Goal: Task Accomplishment & Management: Manage account settings

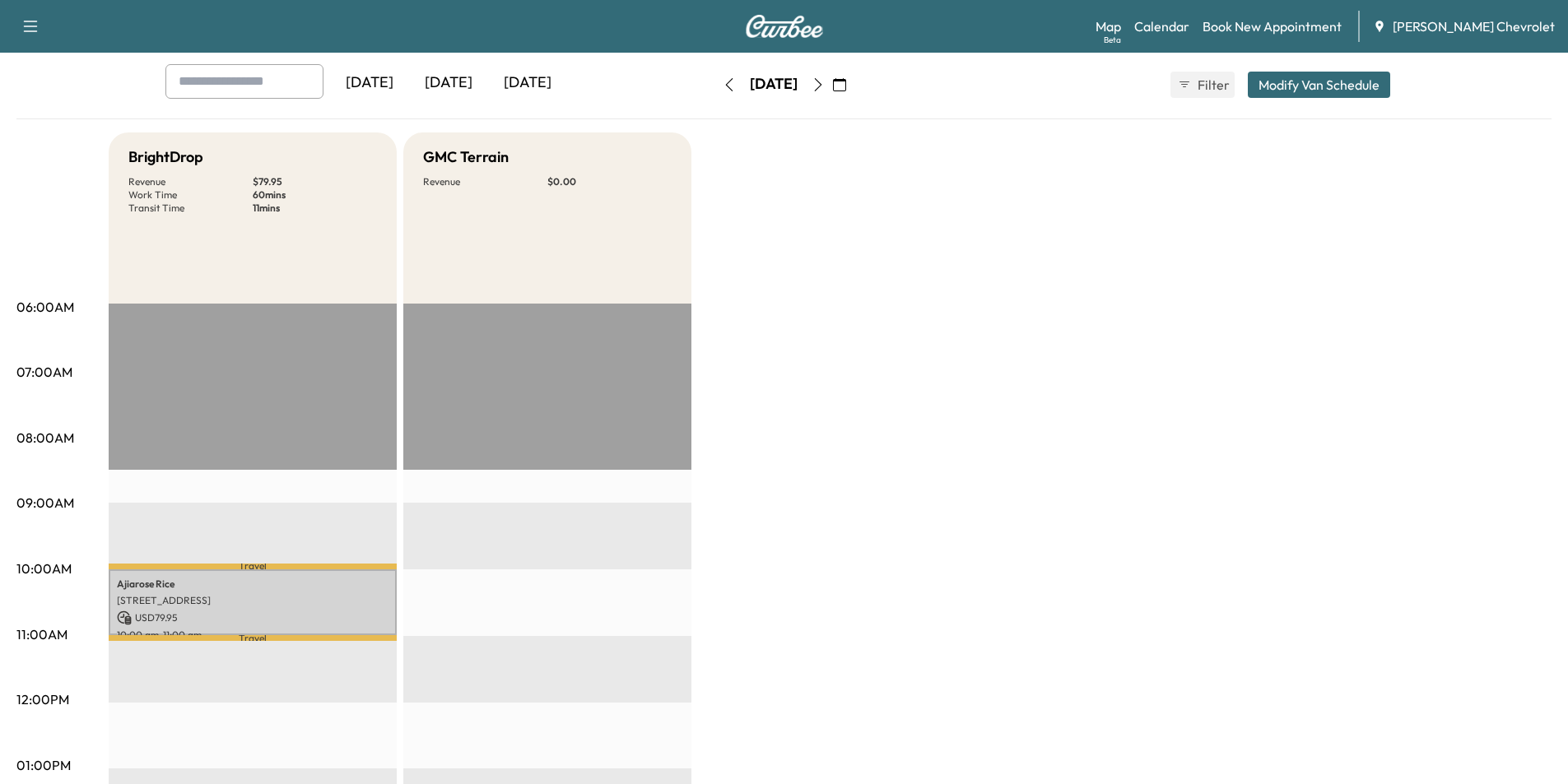
scroll to position [83, 0]
click at [456, 77] on div "[DATE]" at bounding box center [449, 83] width 79 height 38
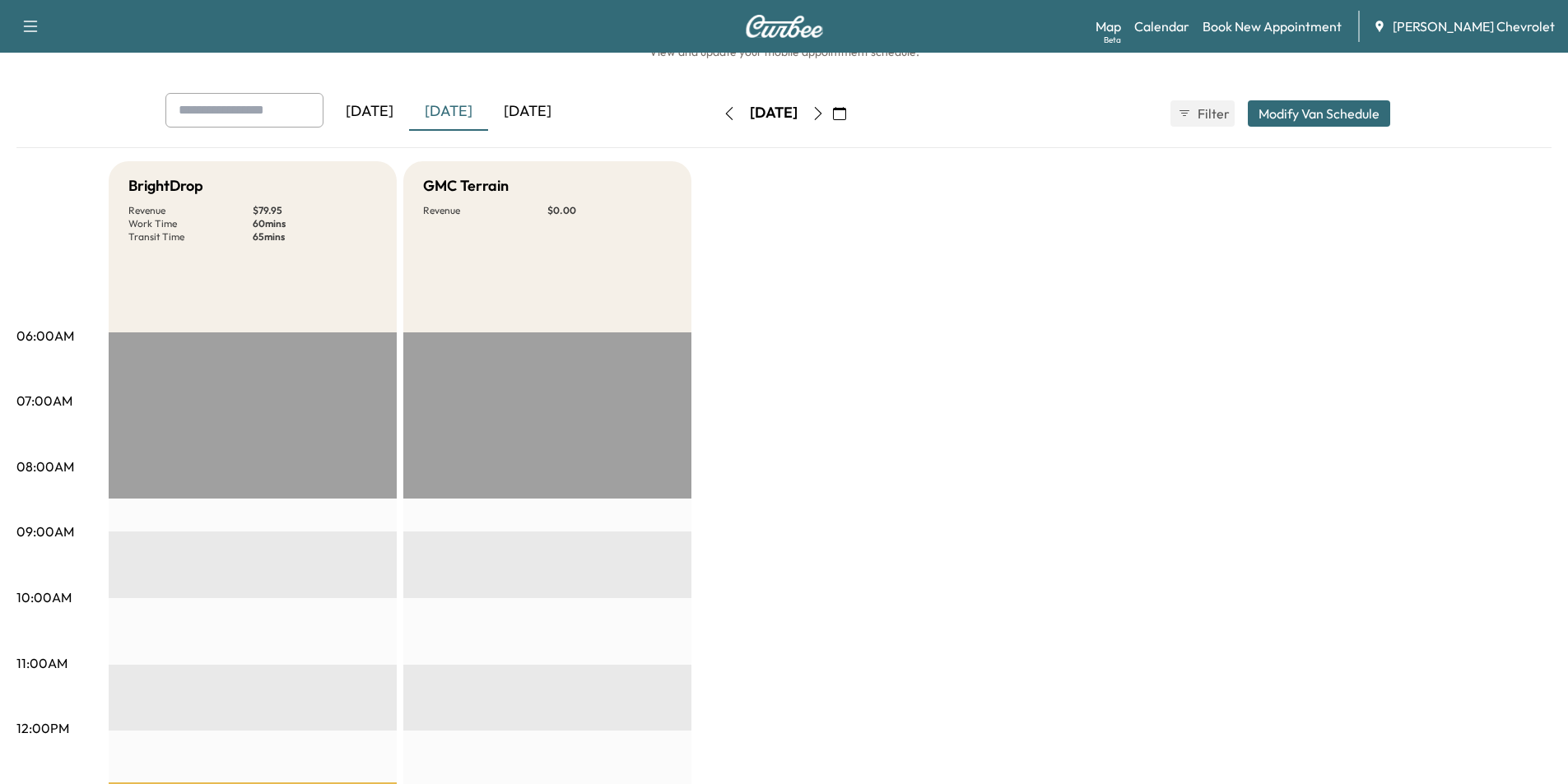
scroll to position [83, 0]
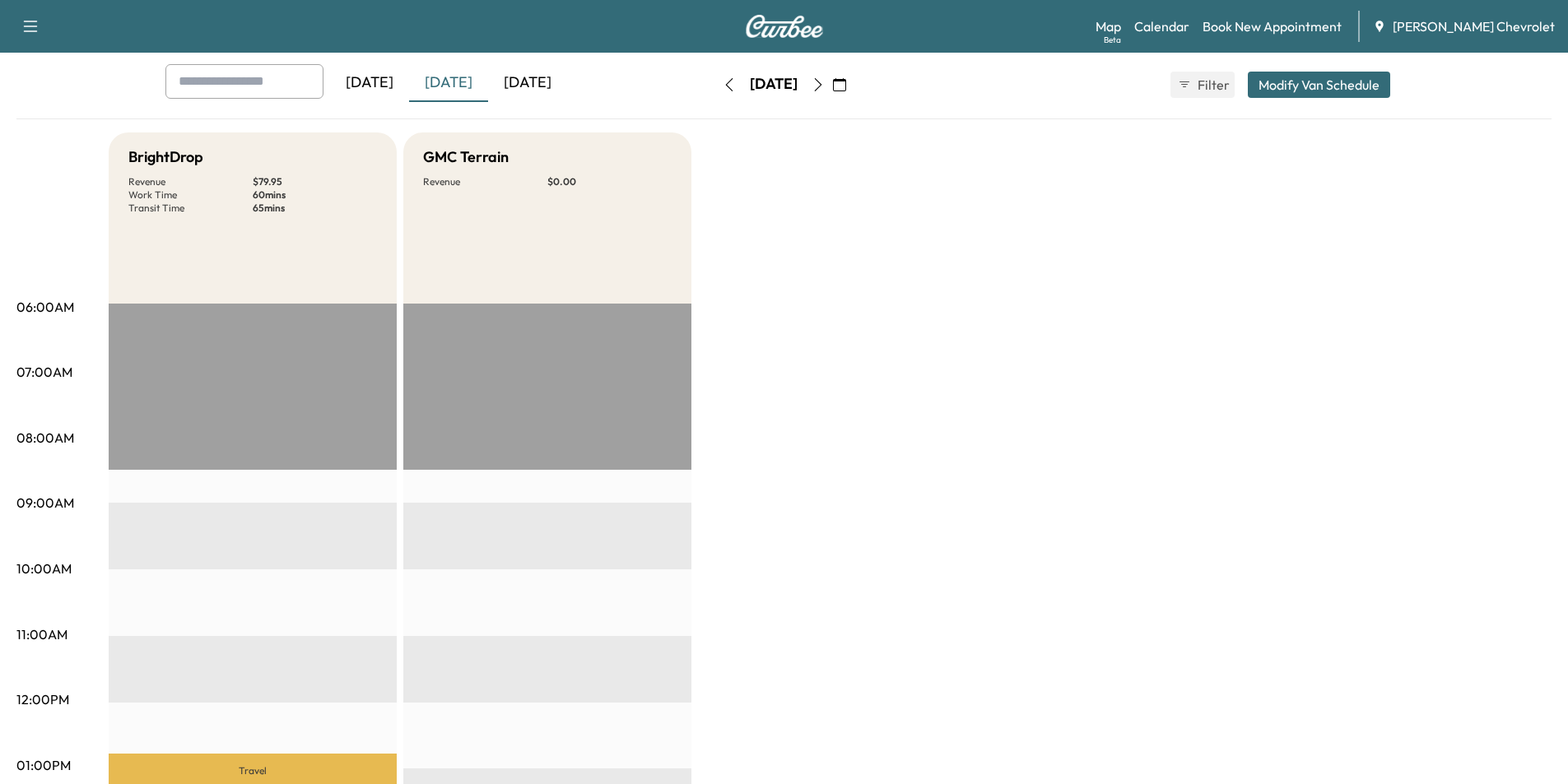
click at [538, 81] on div "[DATE]" at bounding box center [528, 83] width 79 height 38
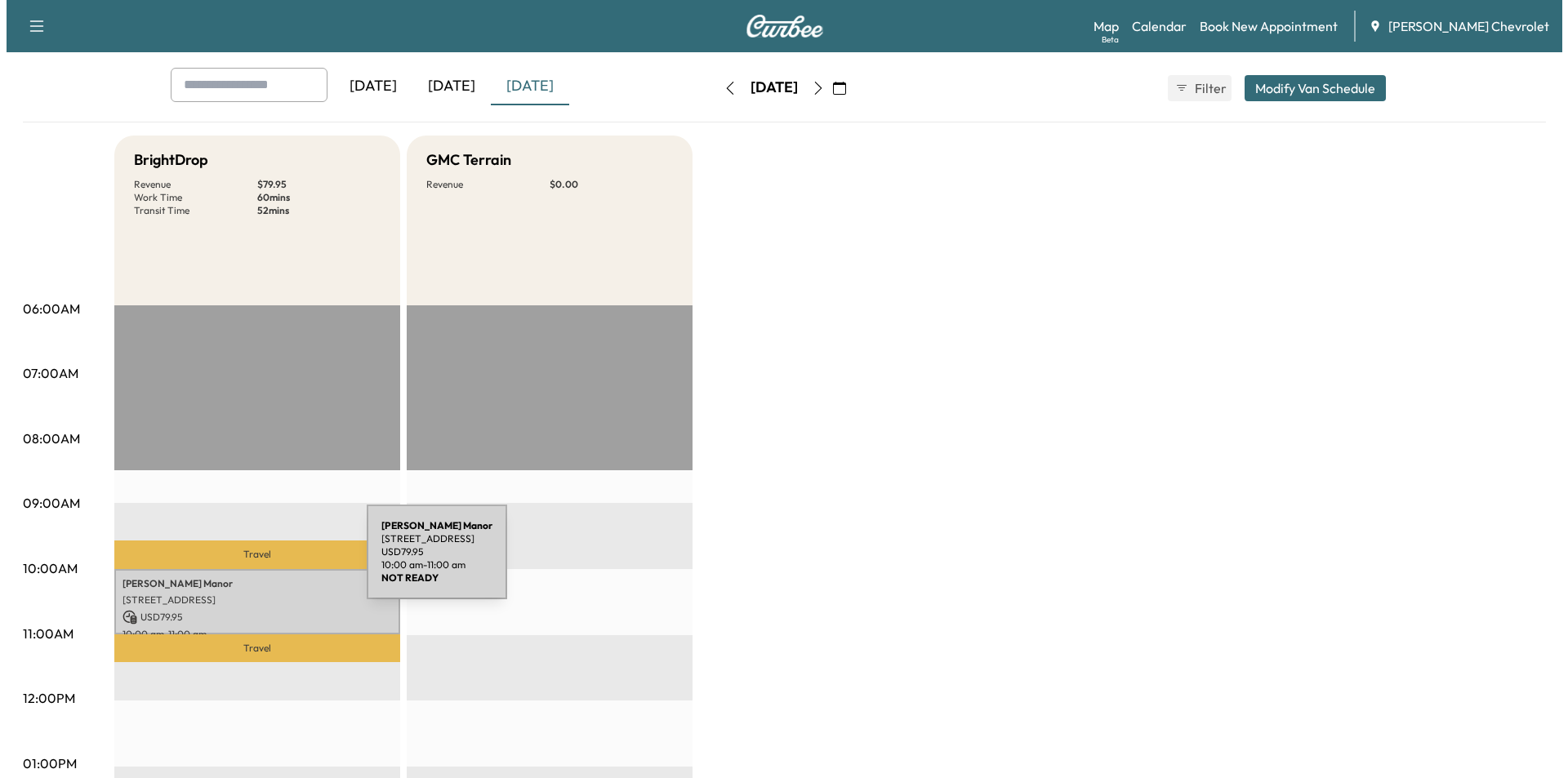
scroll to position [82, 0]
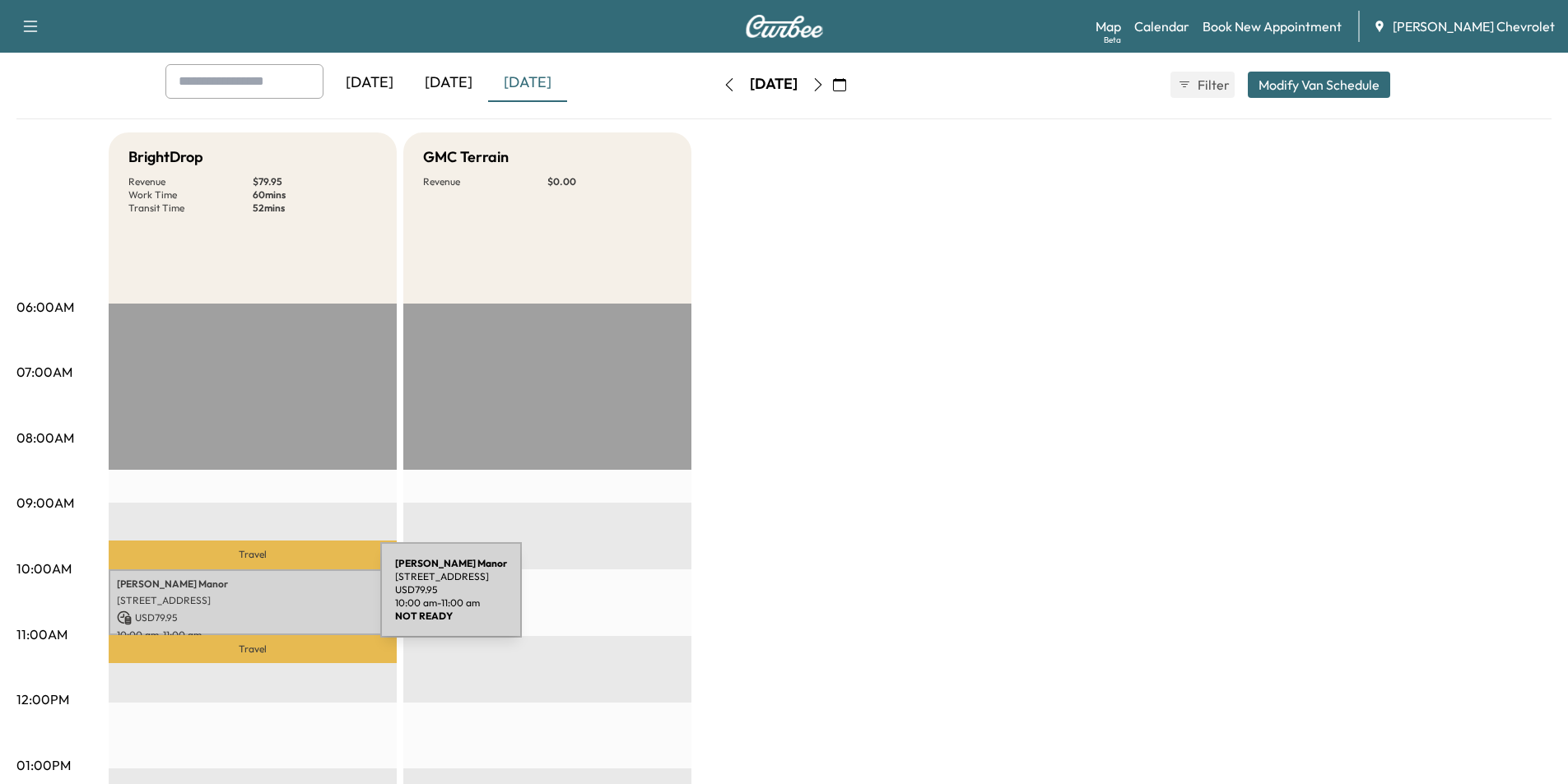
click at [260, 600] on p "[STREET_ADDRESS]" at bounding box center [253, 600] width 272 height 13
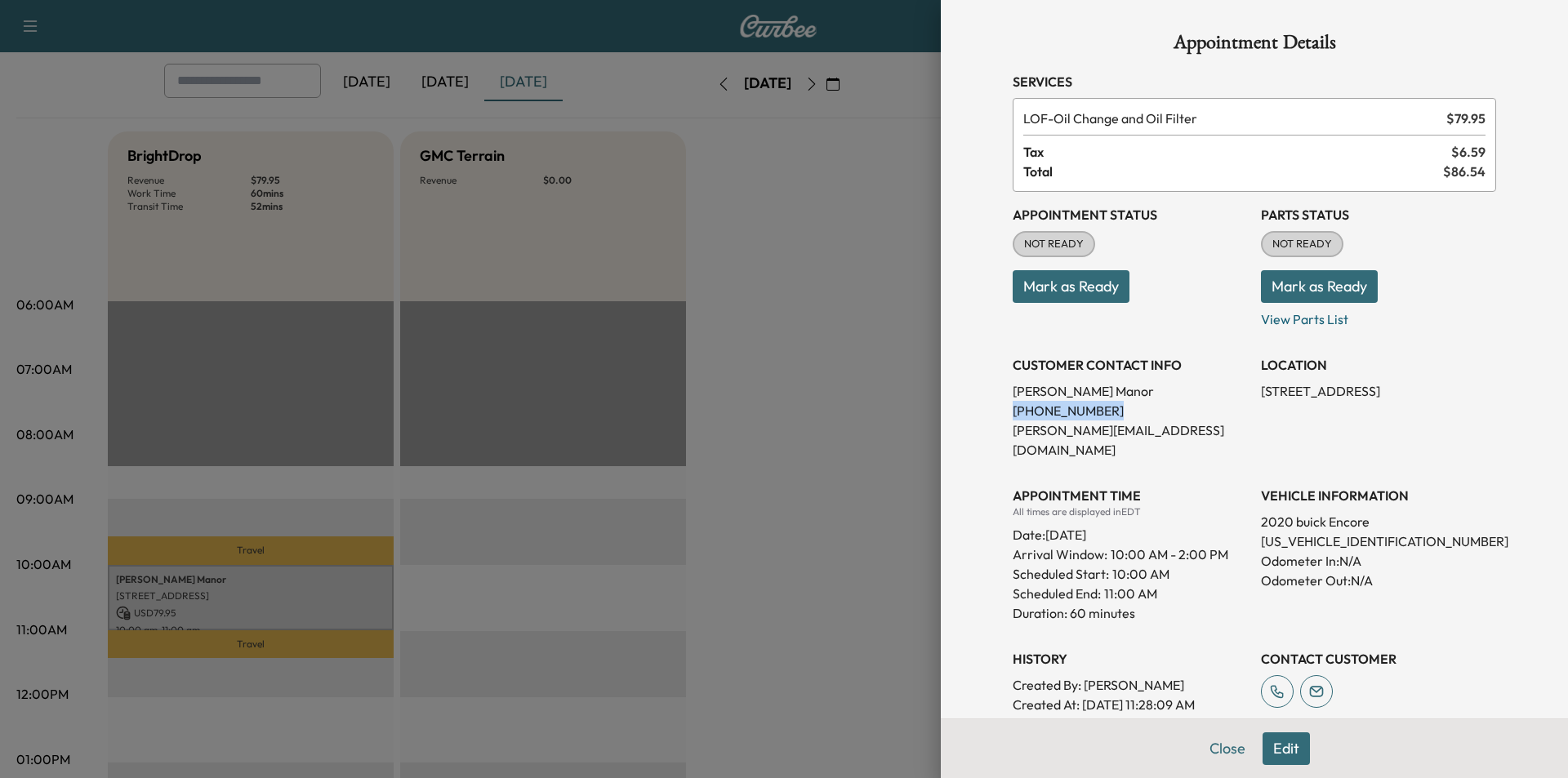
drag, startPoint x: 1088, startPoint y: 407, endPoint x: 992, endPoint y: 408, distance: 96.0
click at [993, 408] on div "Appointment Details Services LOF - Oil Change and Oil Filter $ 79.95 Tax $ 6.59…" at bounding box center [1254, 444] width 523 height 888
copy p "[PHONE_NUMBER]"
click at [1280, 748] on button "Edit" at bounding box center [1286, 748] width 47 height 32
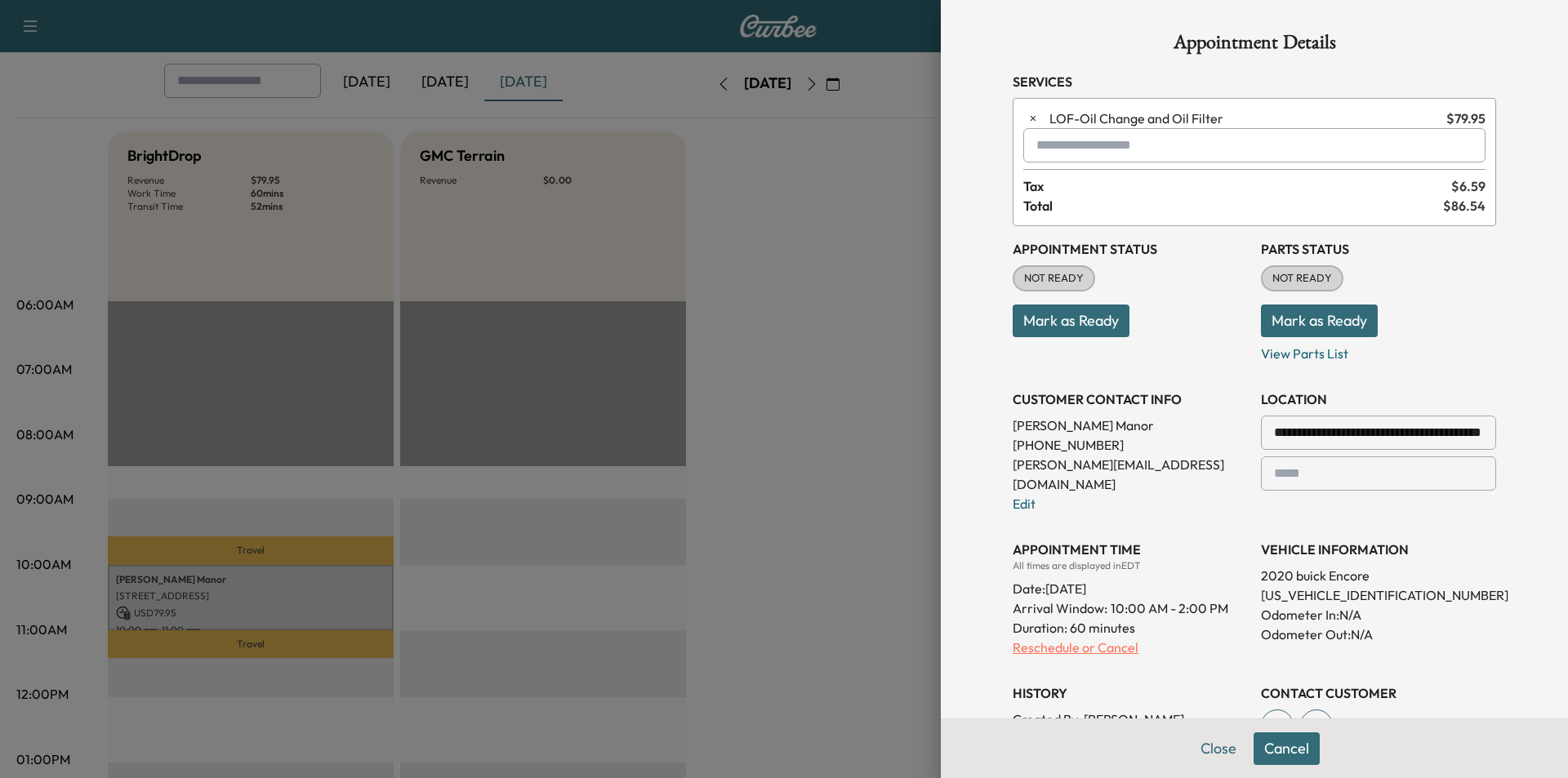
click at [1081, 637] on p "Reschedule or Cancel" at bounding box center [1130, 647] width 235 height 19
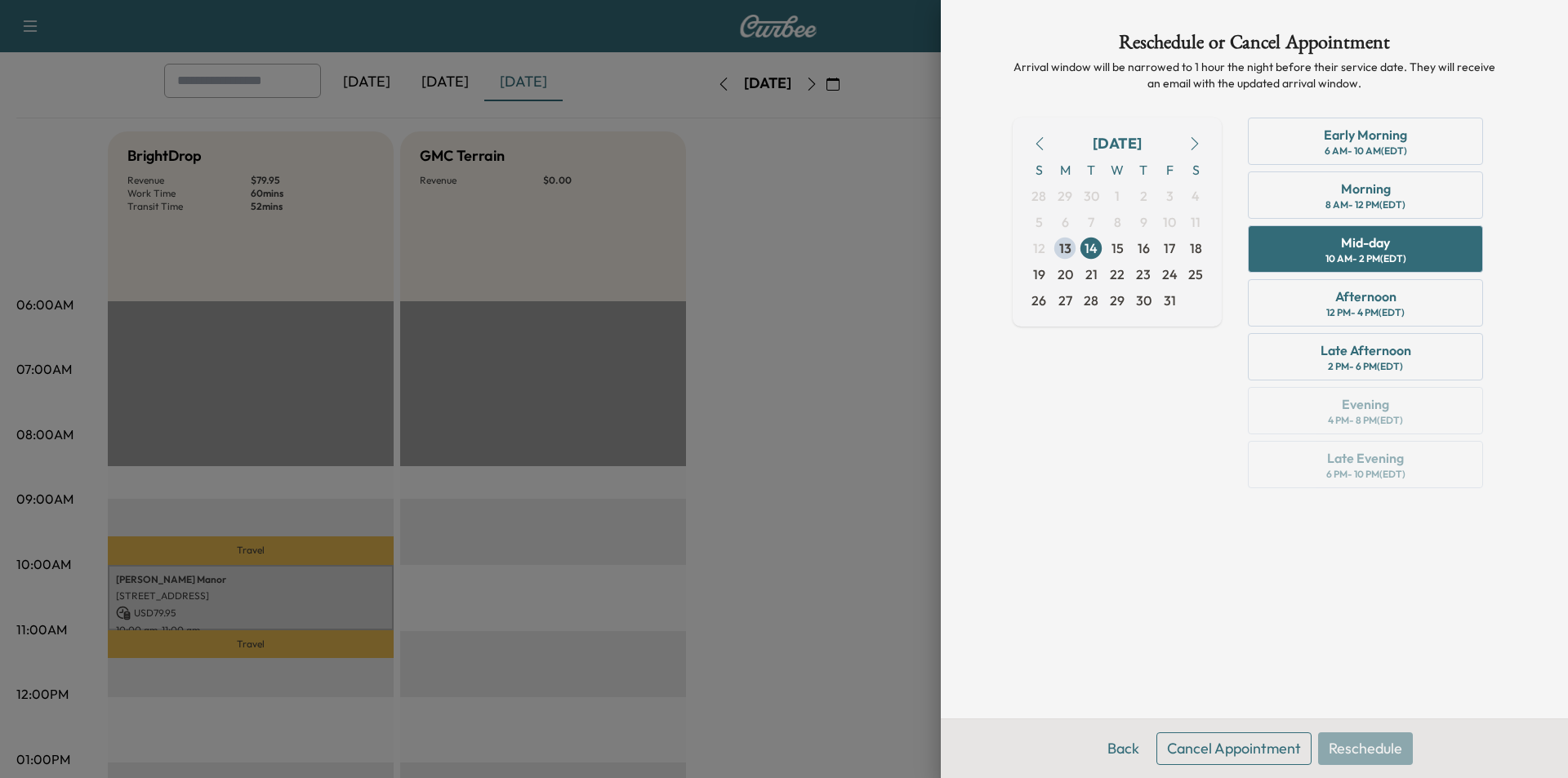
click at [1196, 143] on icon "button" at bounding box center [1194, 143] width 13 height 13
click at [1116, 223] on span "5" at bounding box center [1118, 222] width 7 height 19
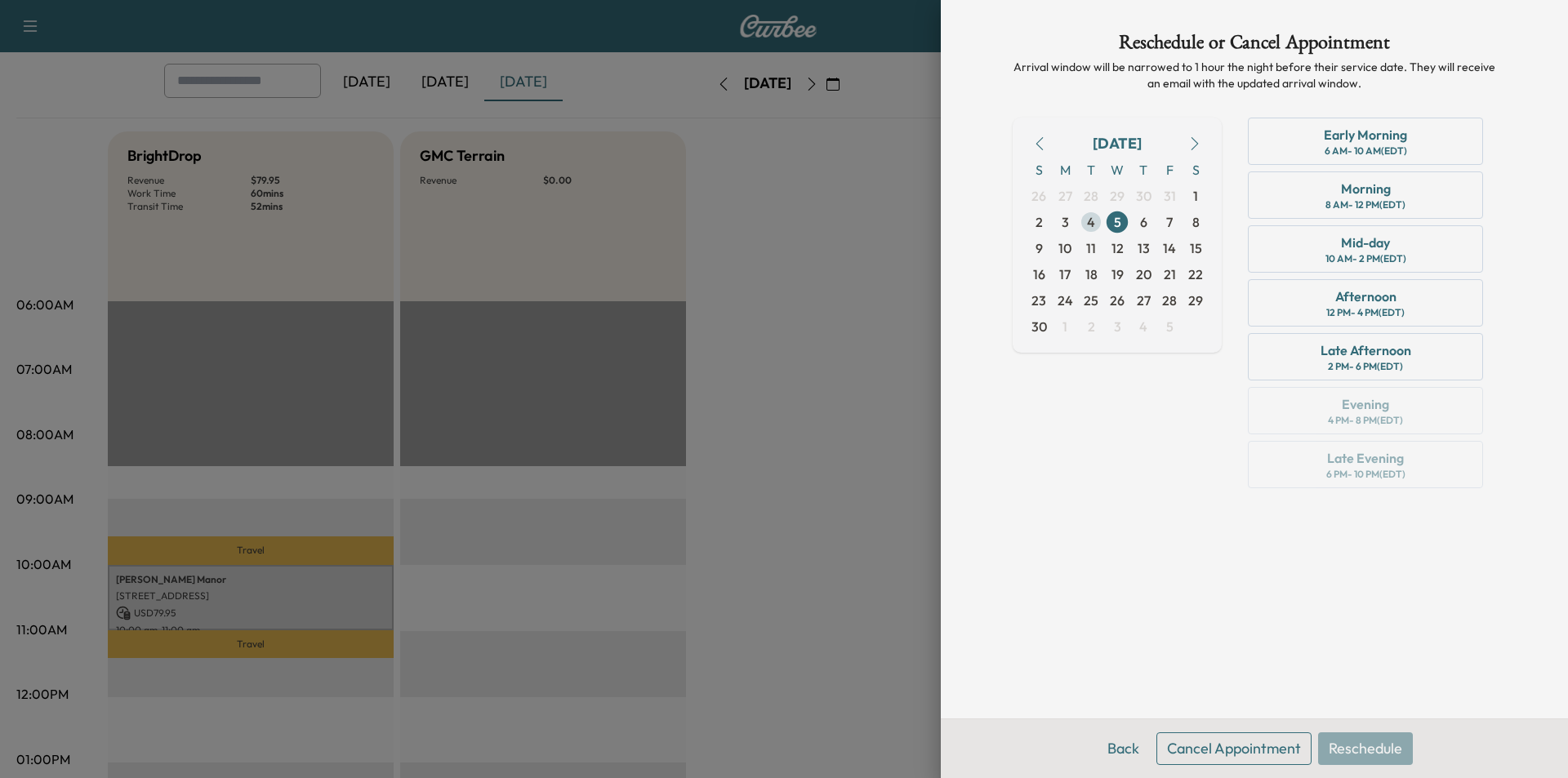
click at [1090, 224] on span "4" at bounding box center [1090, 222] width 8 height 19
click at [1391, 240] on div "Mid-day 10 AM - 2 PM (EDT)" at bounding box center [1365, 249] width 235 height 47
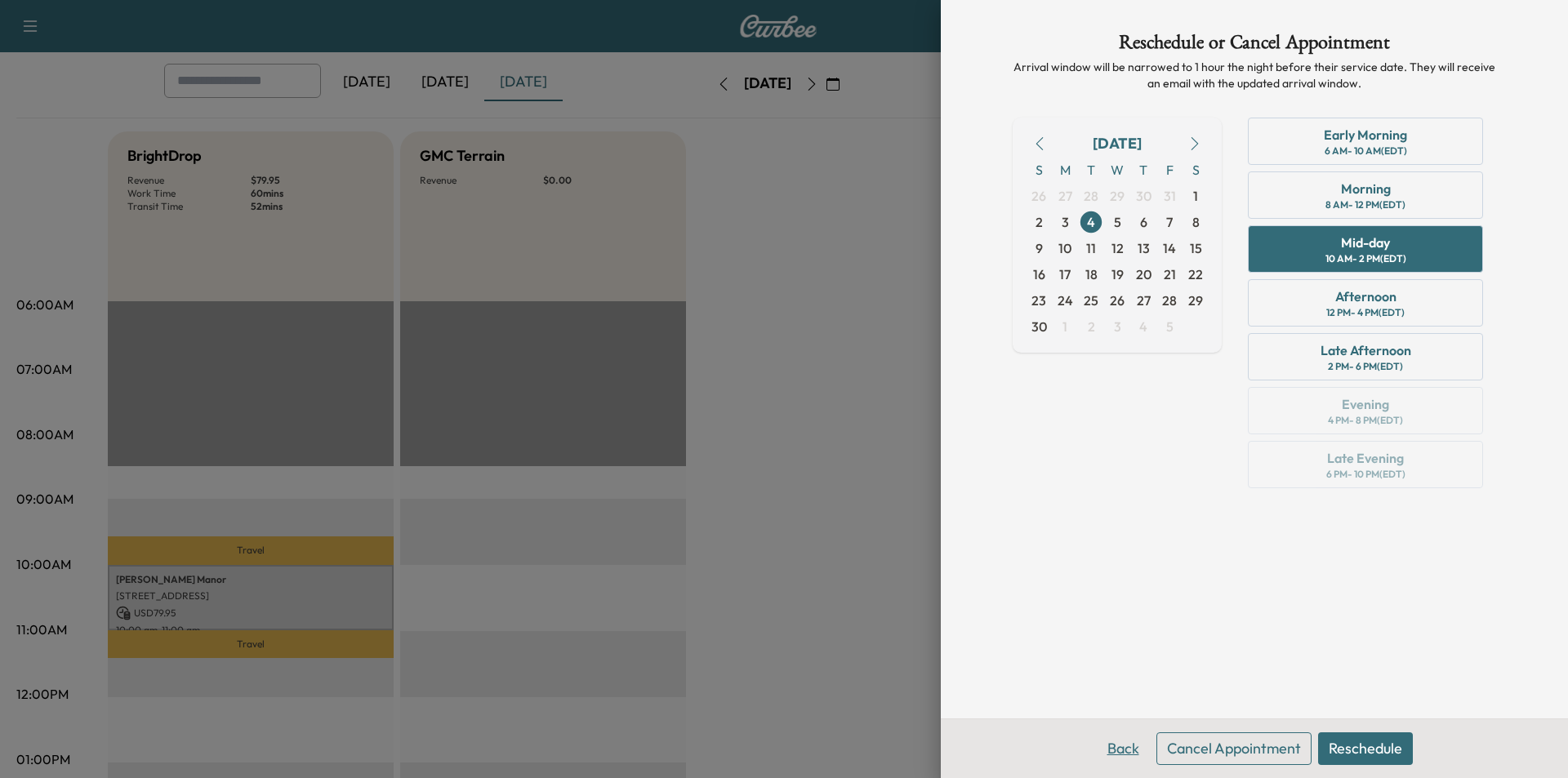
click at [1112, 747] on button "Back" at bounding box center [1123, 748] width 53 height 32
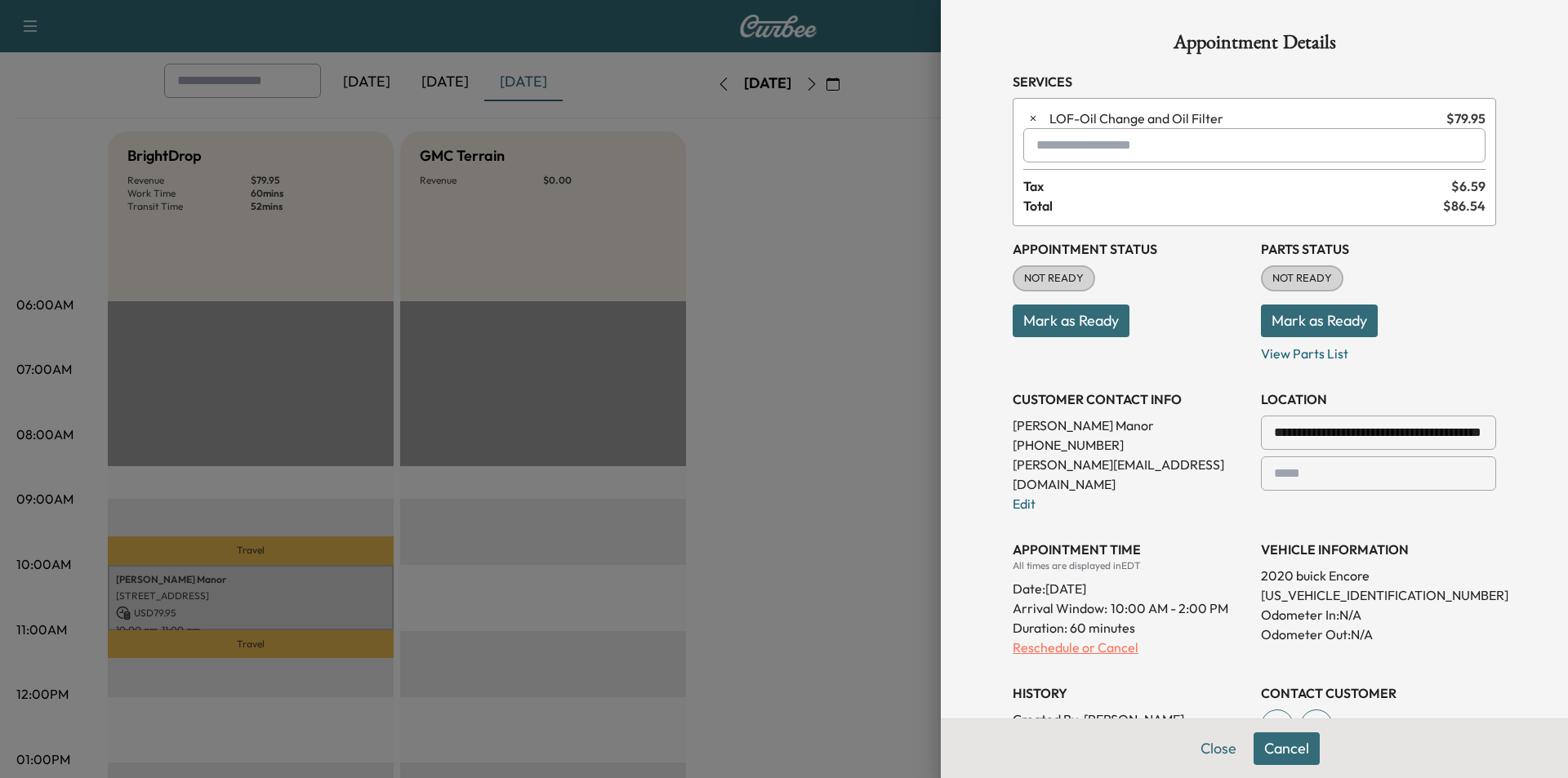
click at [1074, 637] on p "Reschedule or Cancel" at bounding box center [1130, 647] width 235 height 19
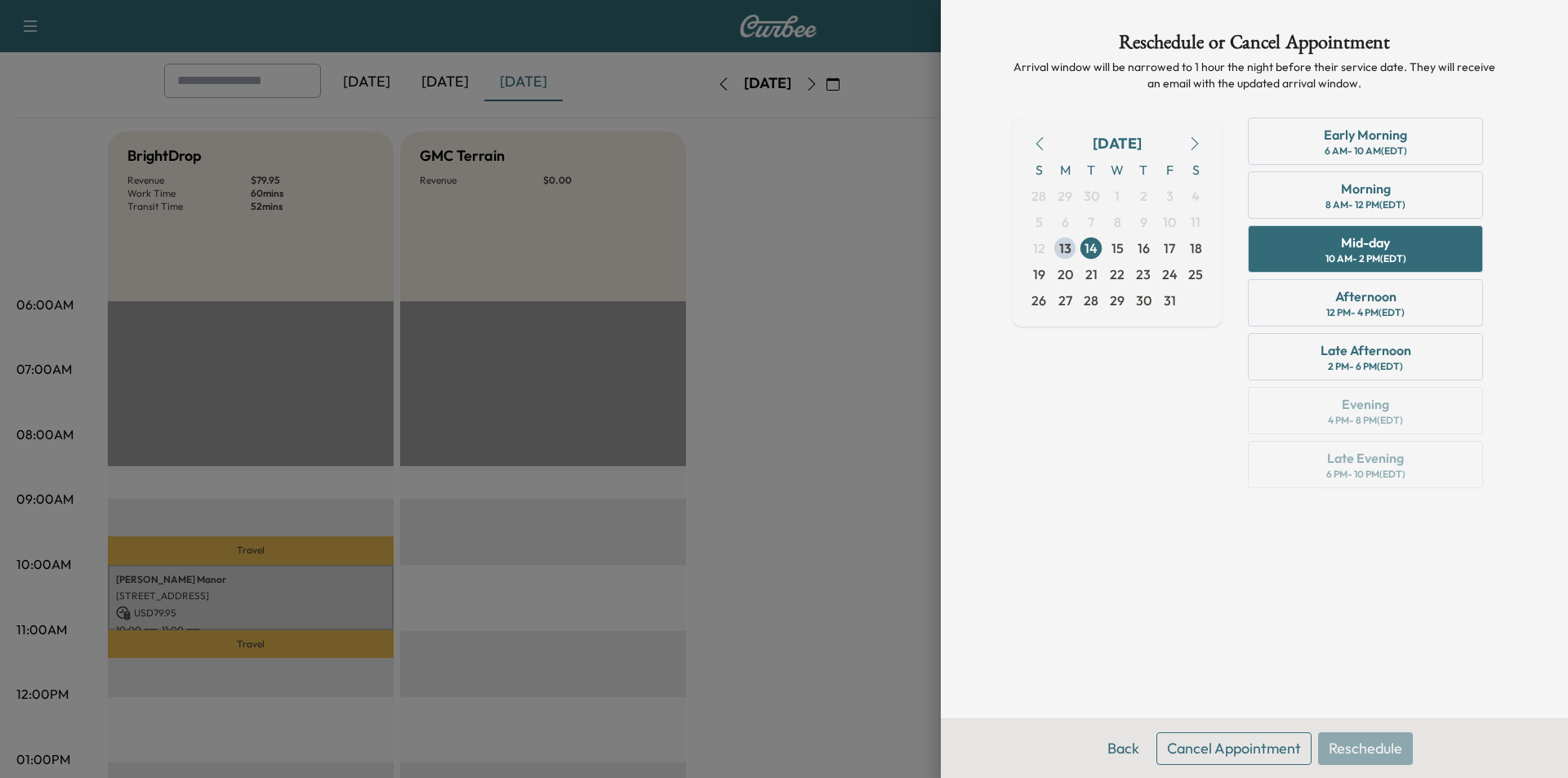
click at [1194, 143] on icon "button" at bounding box center [1194, 143] width 13 height 13
click at [1090, 224] on span "4" at bounding box center [1090, 222] width 8 height 19
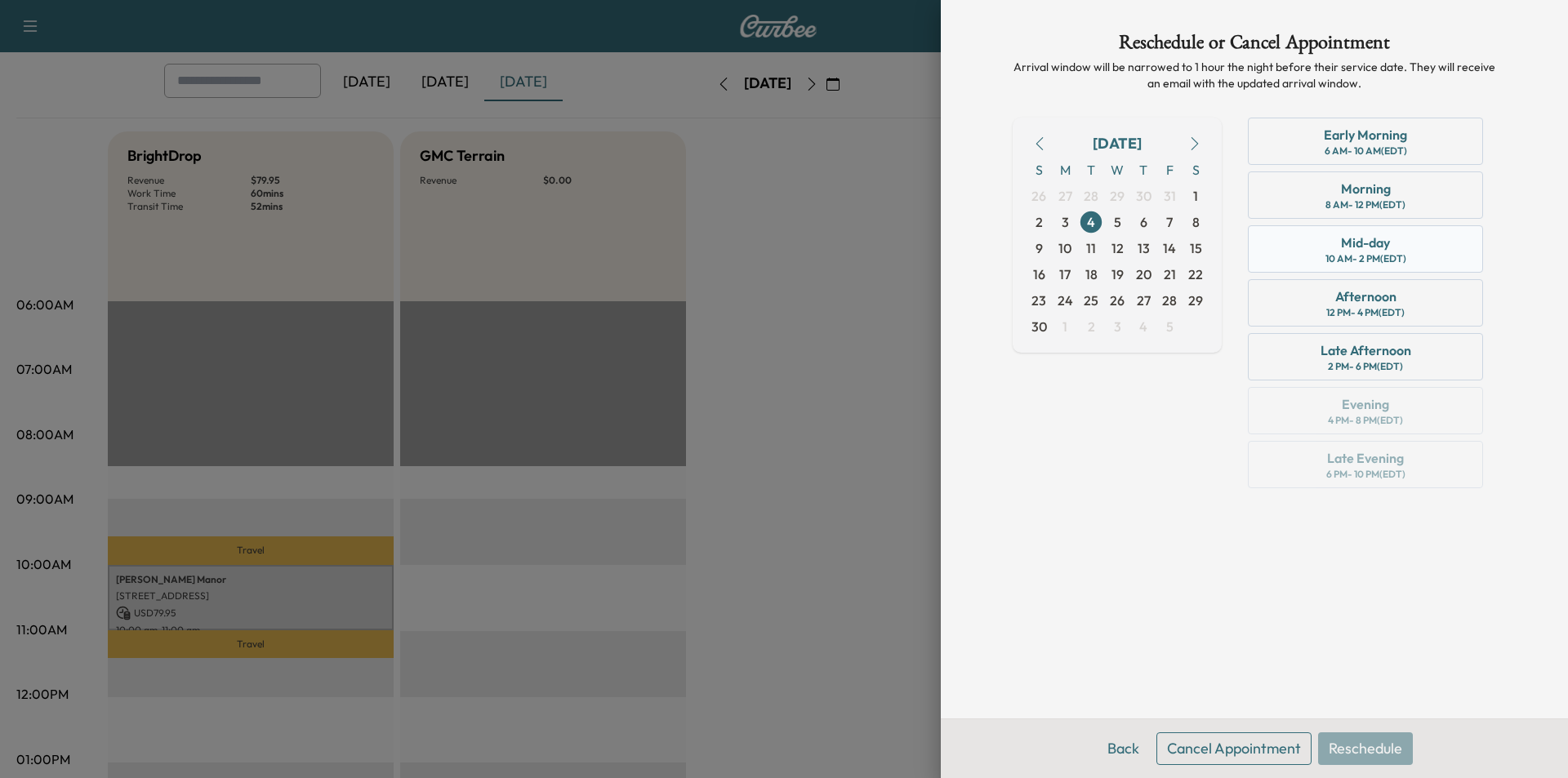
click at [1383, 260] on div "10 AM - 2 PM (EDT)" at bounding box center [1365, 258] width 81 height 13
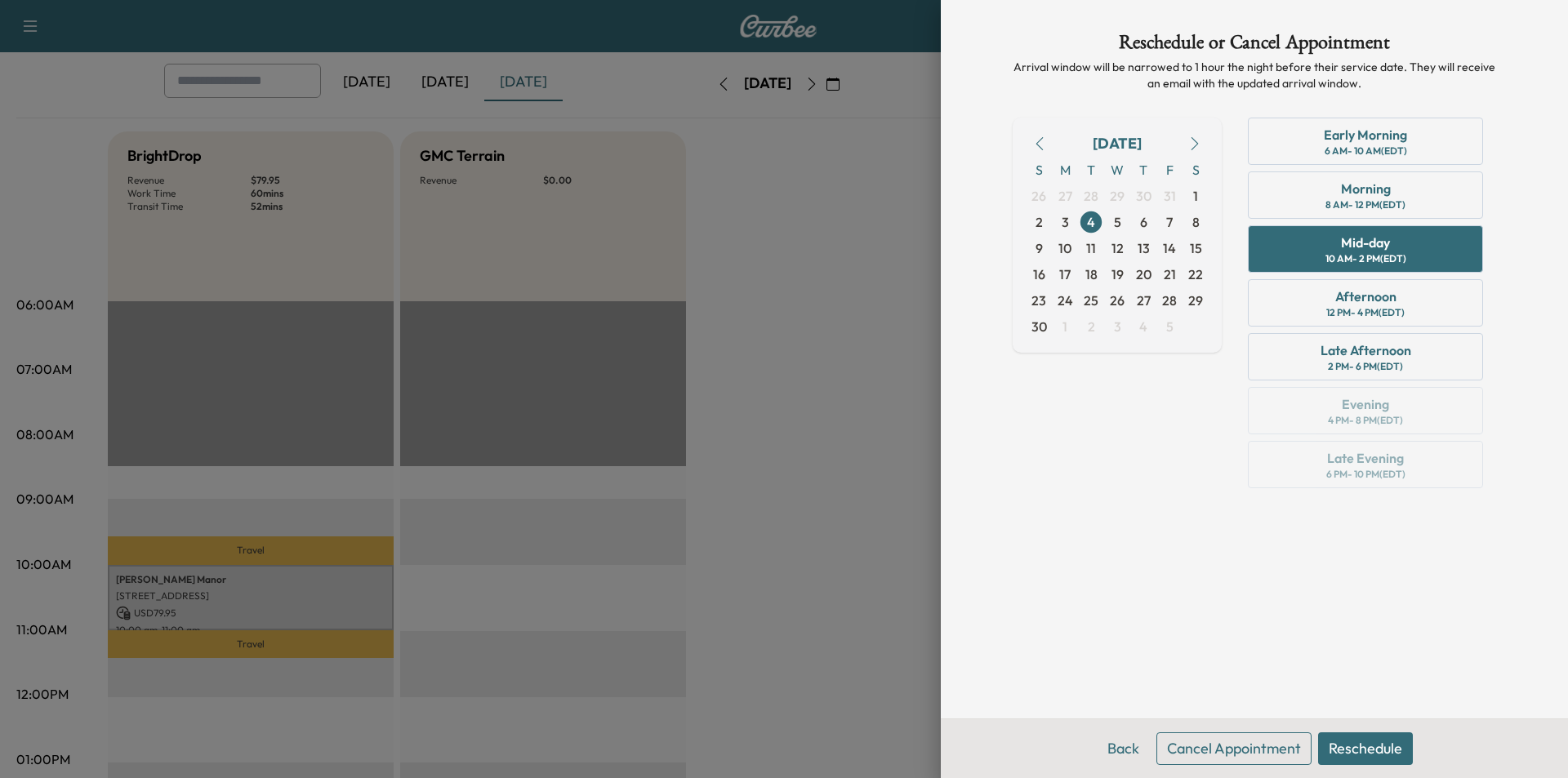
click at [1374, 750] on button "Reschedule" at bounding box center [1365, 748] width 94 height 32
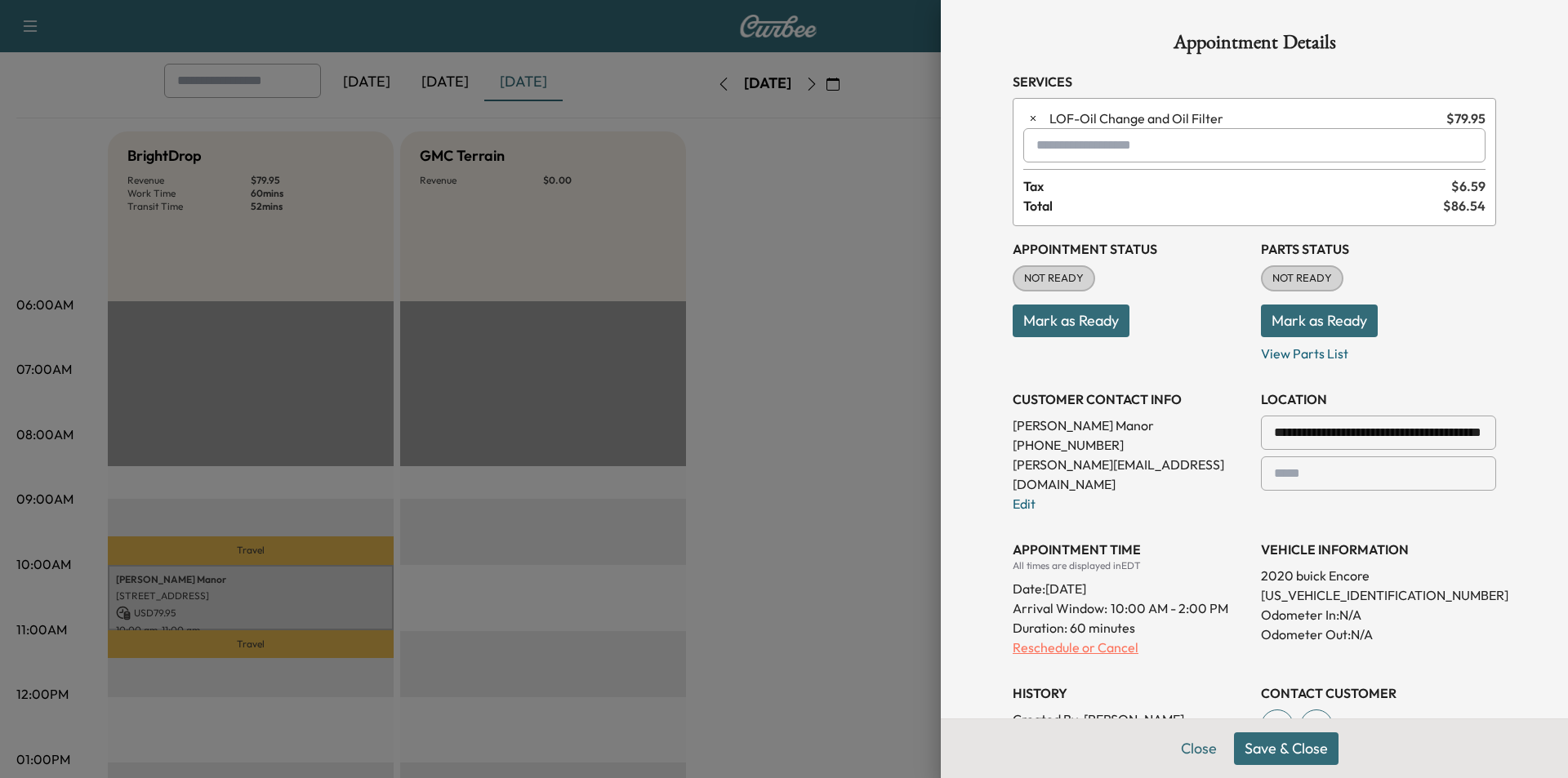
click at [1079, 637] on p "Reschedule or Cancel" at bounding box center [1130, 647] width 235 height 19
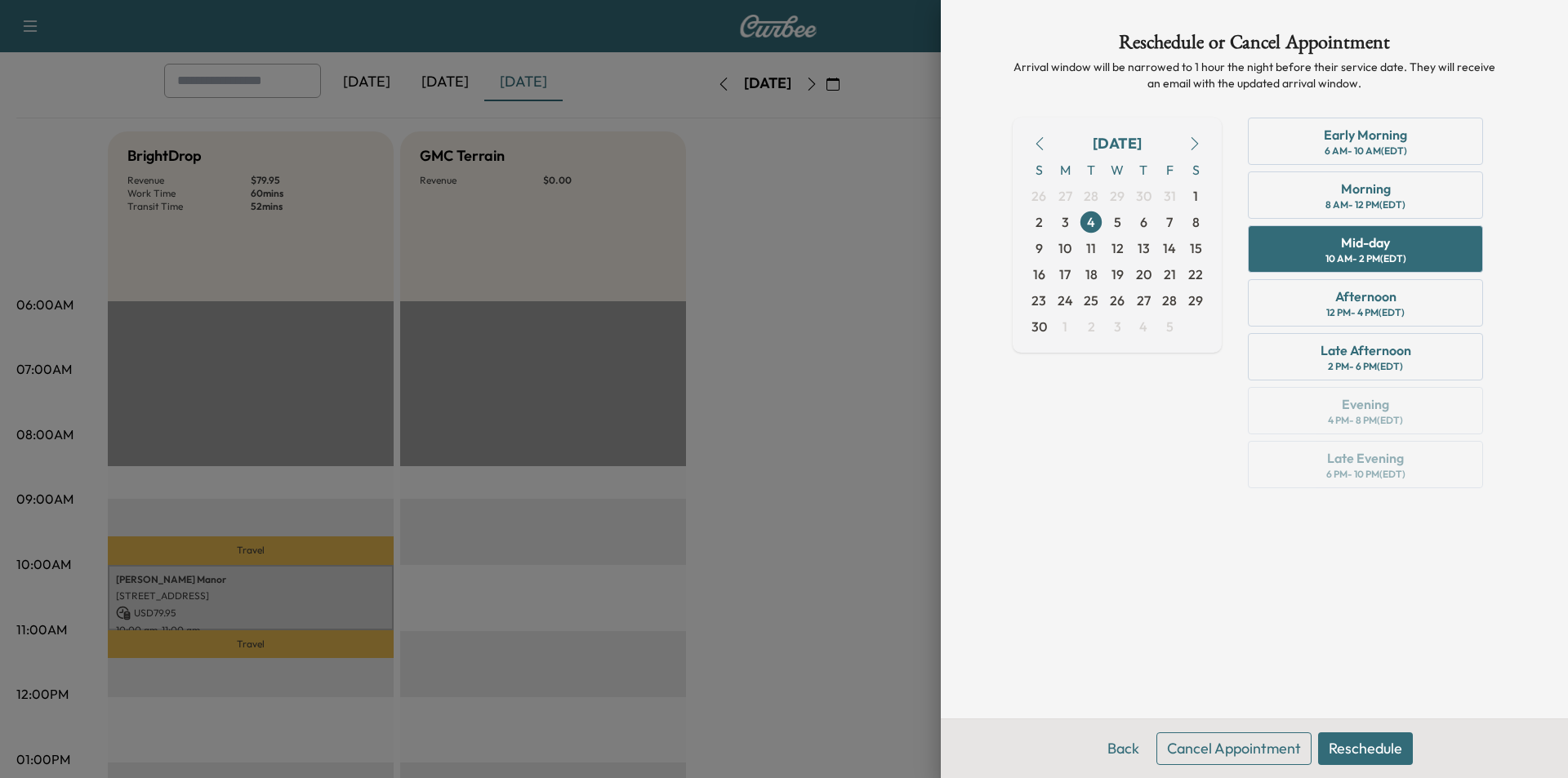
click at [1367, 742] on button "Reschedule" at bounding box center [1365, 748] width 94 height 32
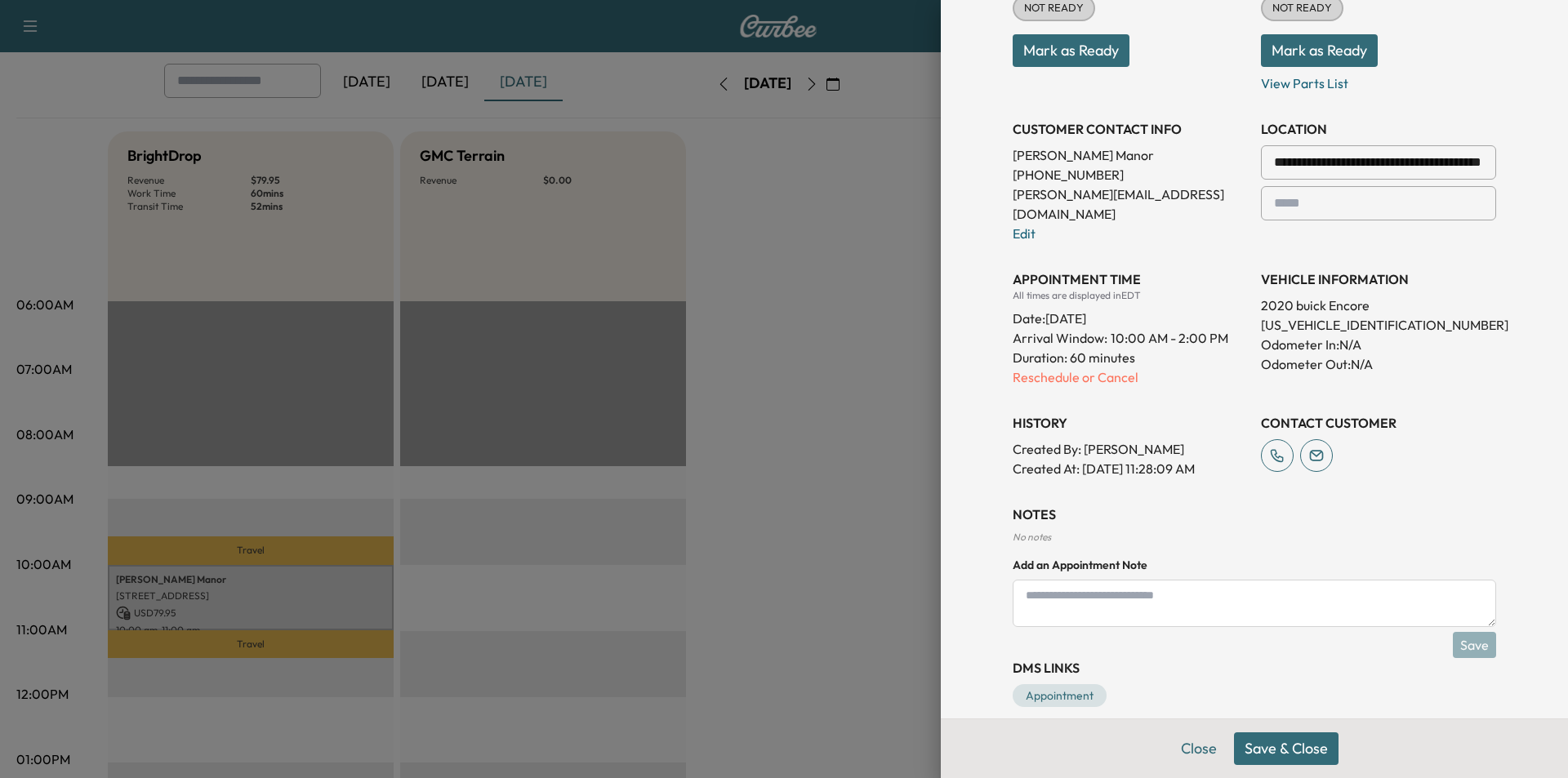
scroll to position [272, 0]
click at [1092, 366] on p "Reschedule or Cancel" at bounding box center [1130, 375] width 235 height 19
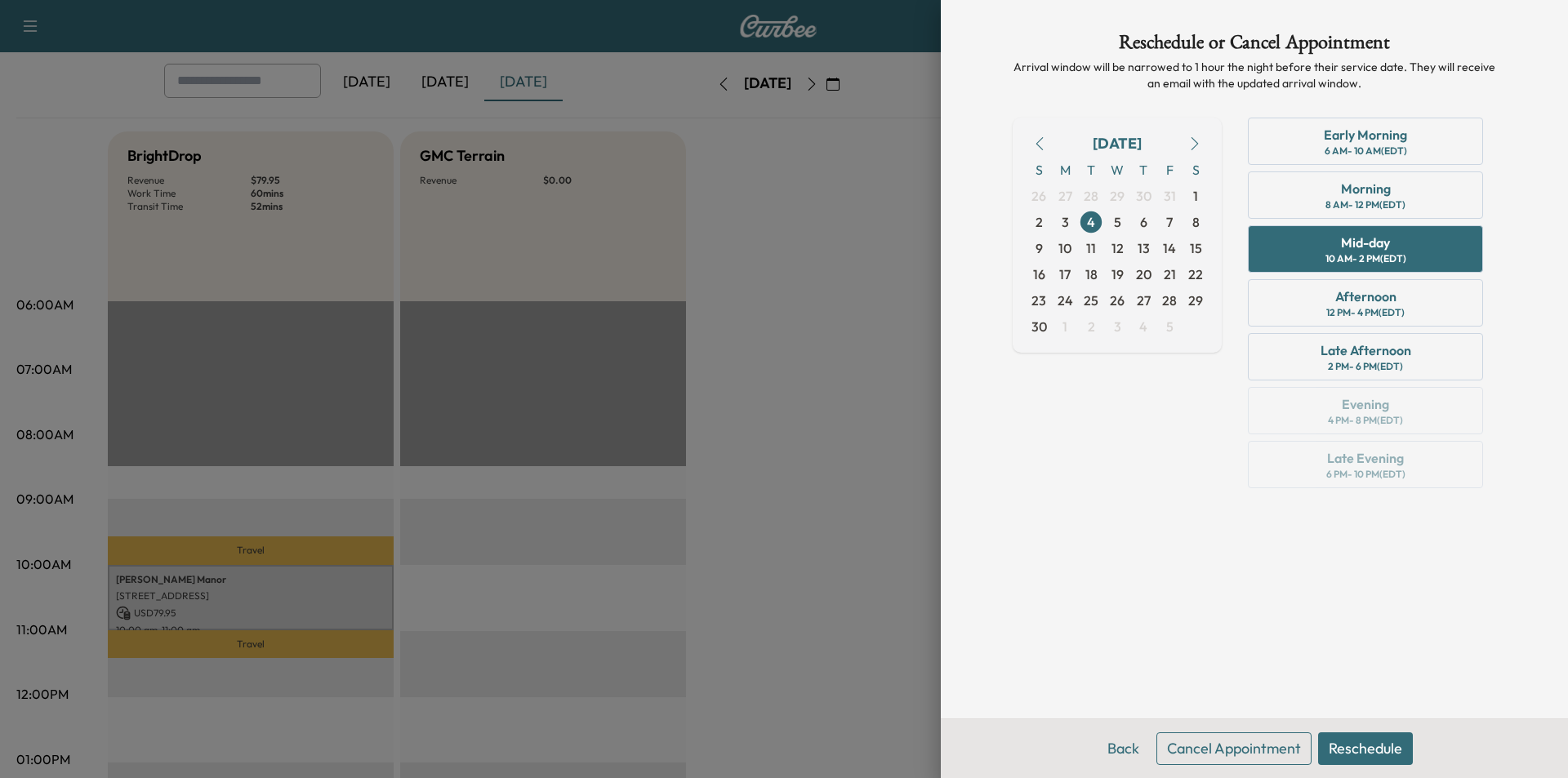
scroll to position [0, 0]
click at [1382, 251] on div "Mid-day" at bounding box center [1365, 243] width 49 height 19
click at [1366, 751] on button "Reschedule" at bounding box center [1365, 748] width 94 height 32
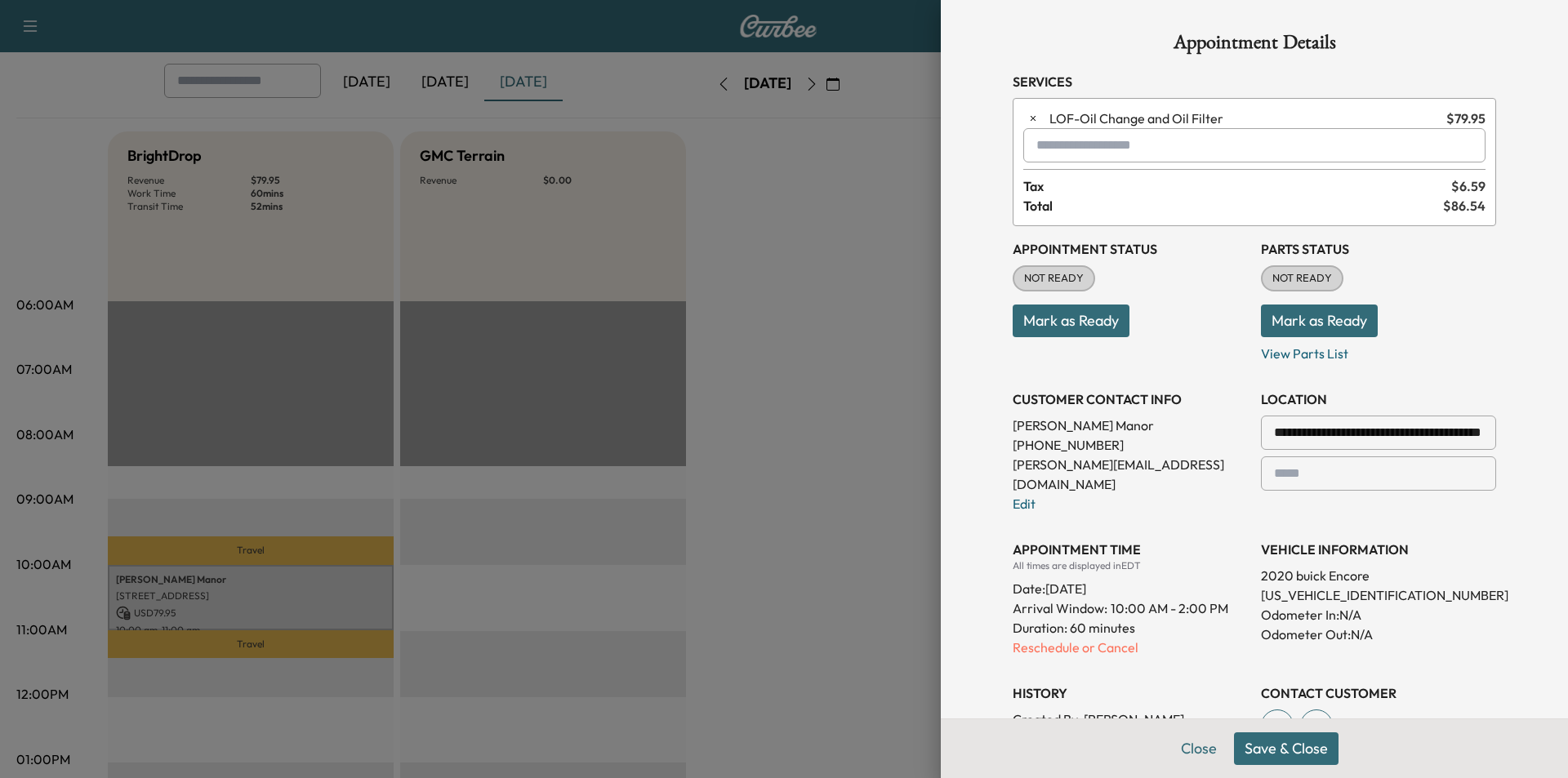
click at [1276, 747] on button "Save & Close" at bounding box center [1286, 748] width 105 height 32
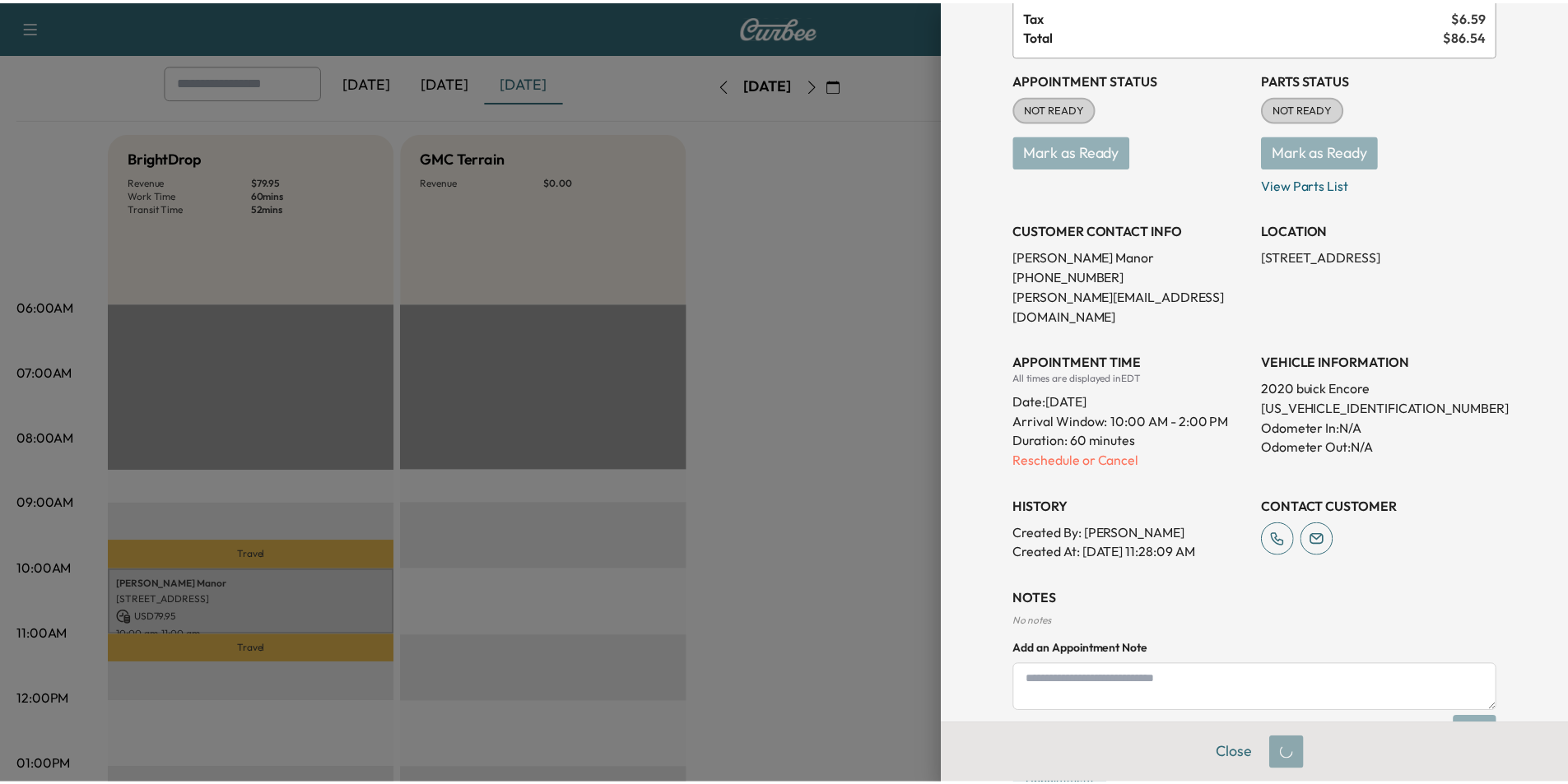
scroll to position [220, 0]
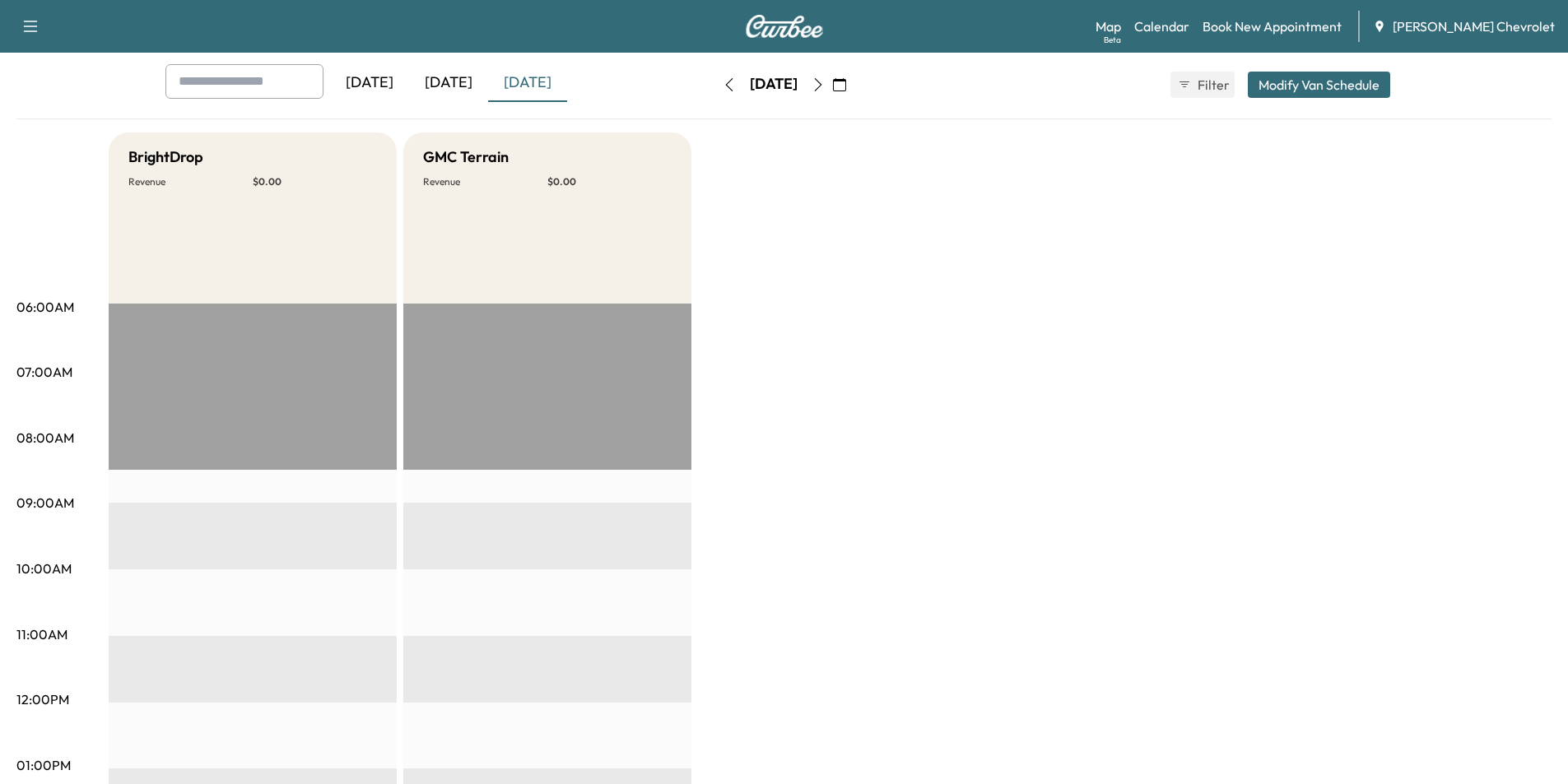
click at [832, 77] on button "button" at bounding box center [818, 84] width 28 height 26
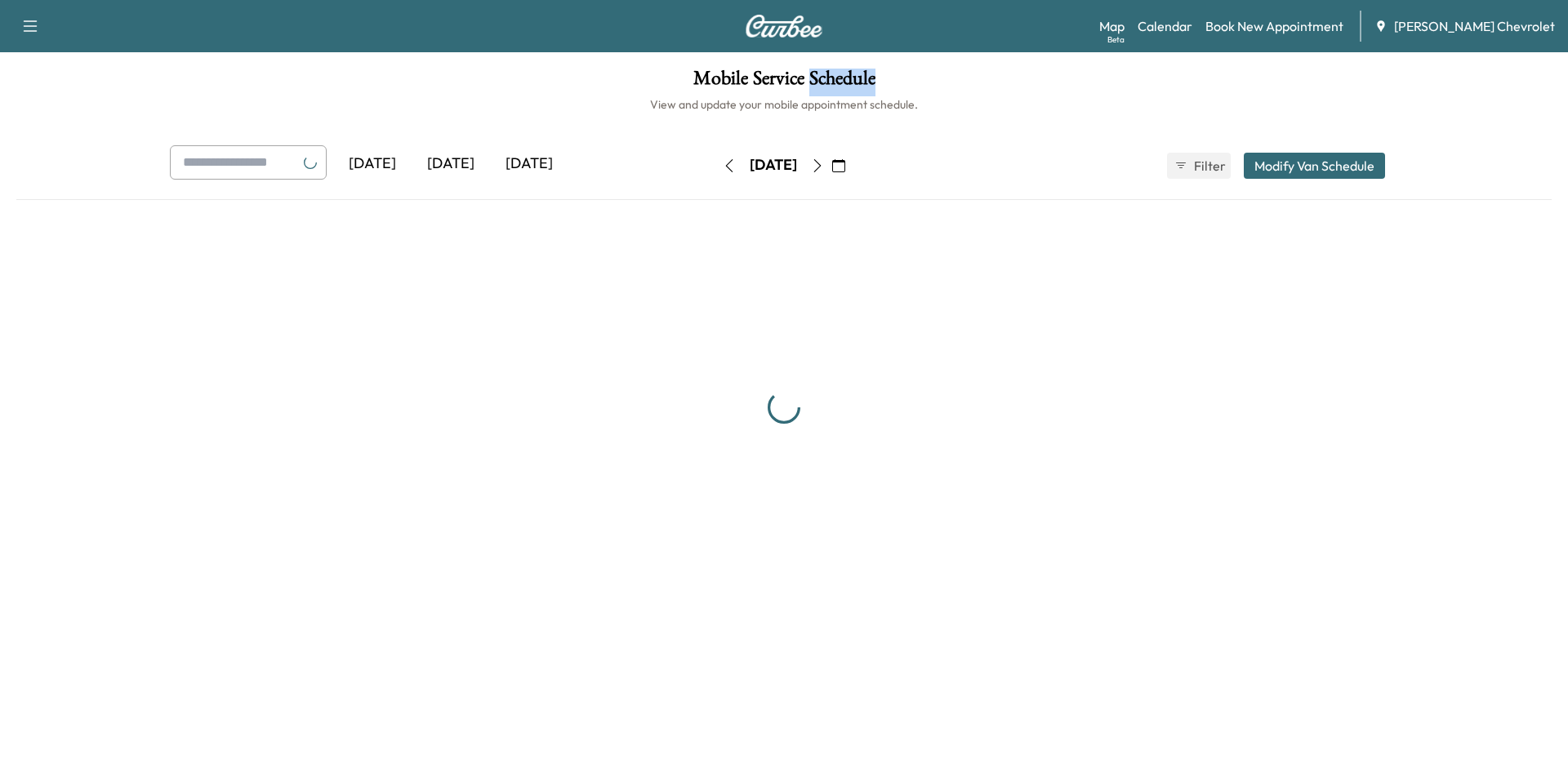
click at [849, 76] on h1 "Mobile Service Schedule" at bounding box center [784, 83] width 1535 height 28
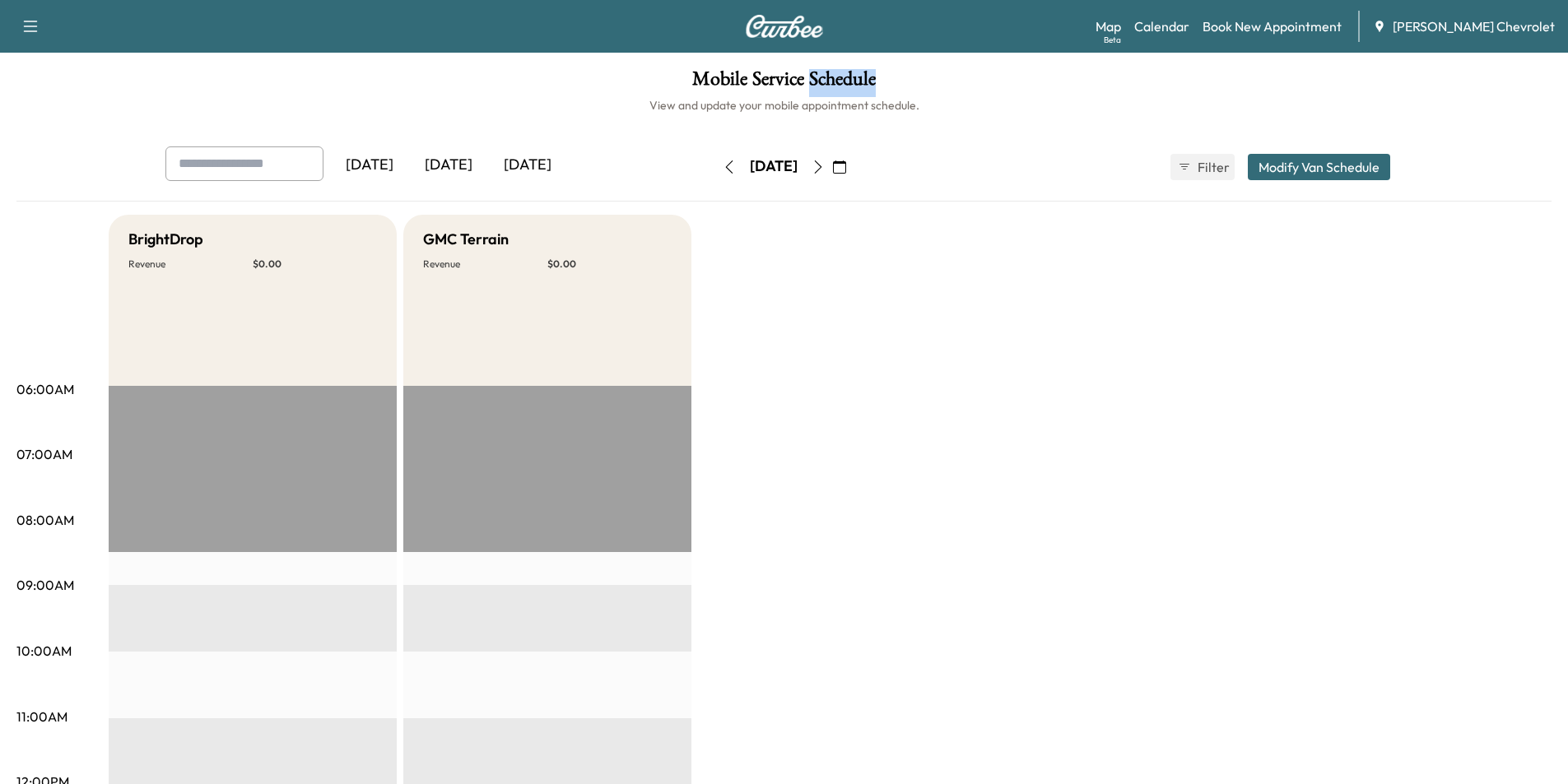
click at [846, 167] on icon "button" at bounding box center [839, 166] width 13 height 13
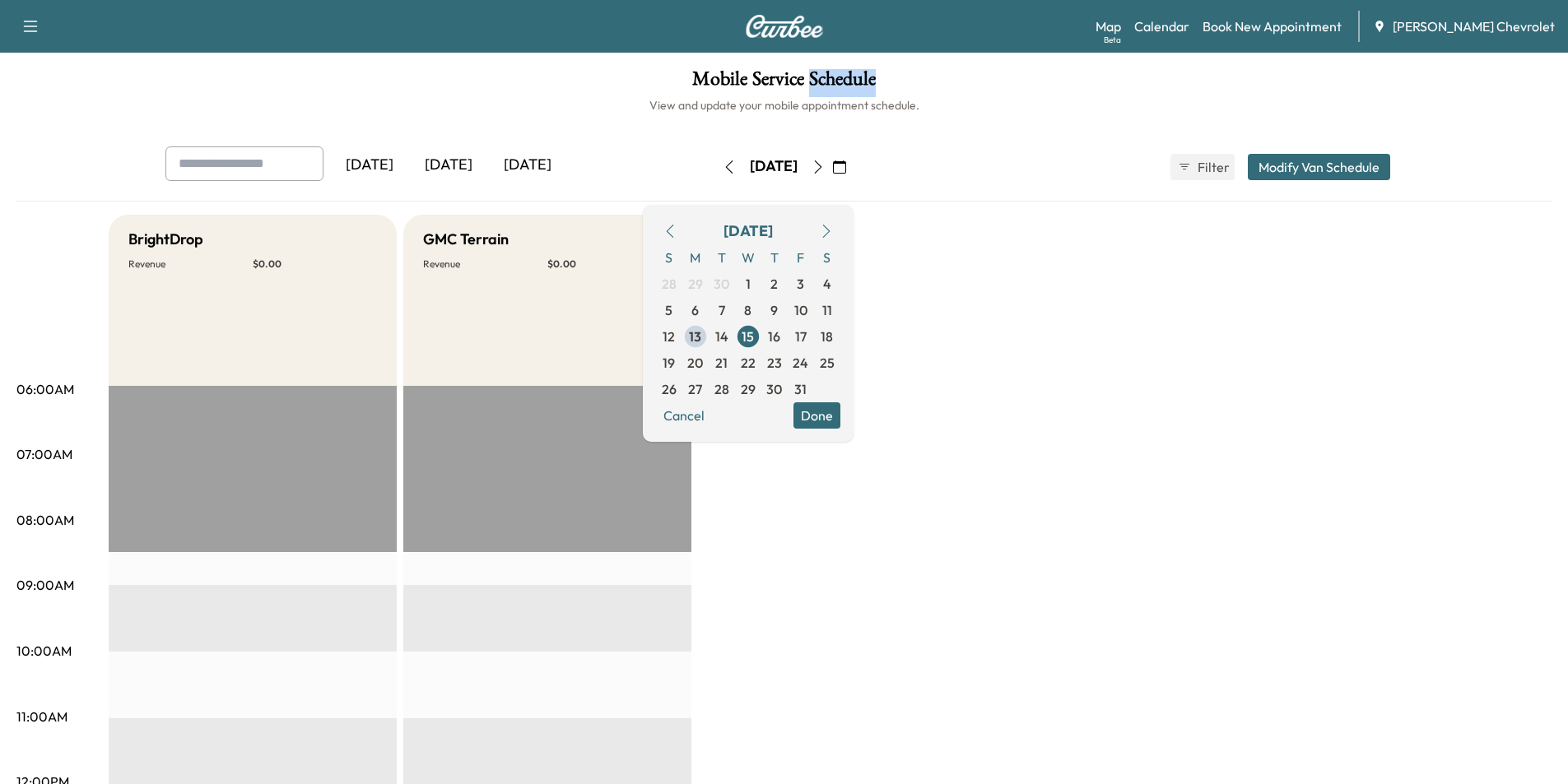
click at [832, 229] on icon "button" at bounding box center [825, 231] width 13 height 13
click at [726, 314] on span "4" at bounding box center [722, 310] width 8 height 19
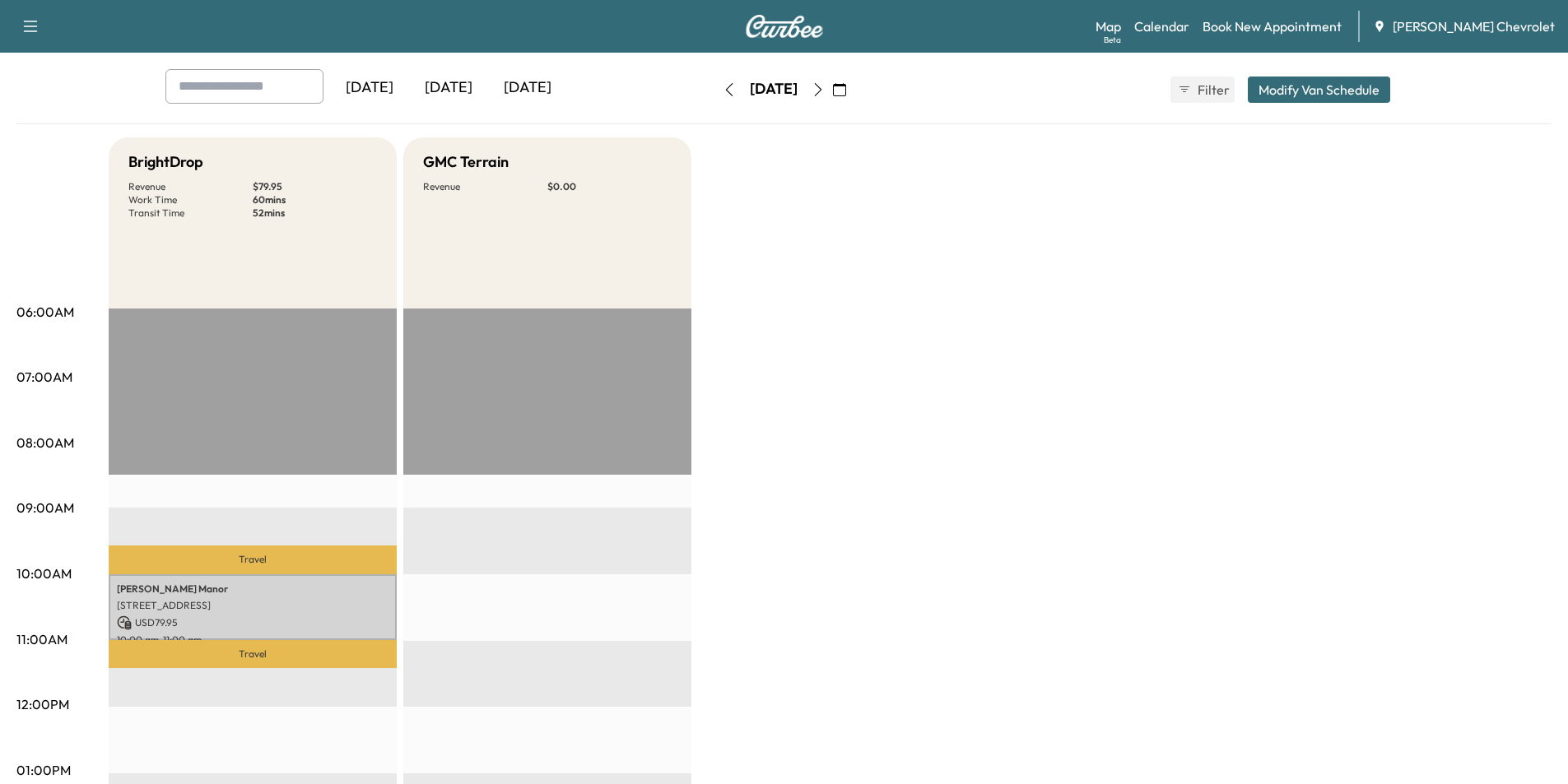
scroll to position [83, 0]
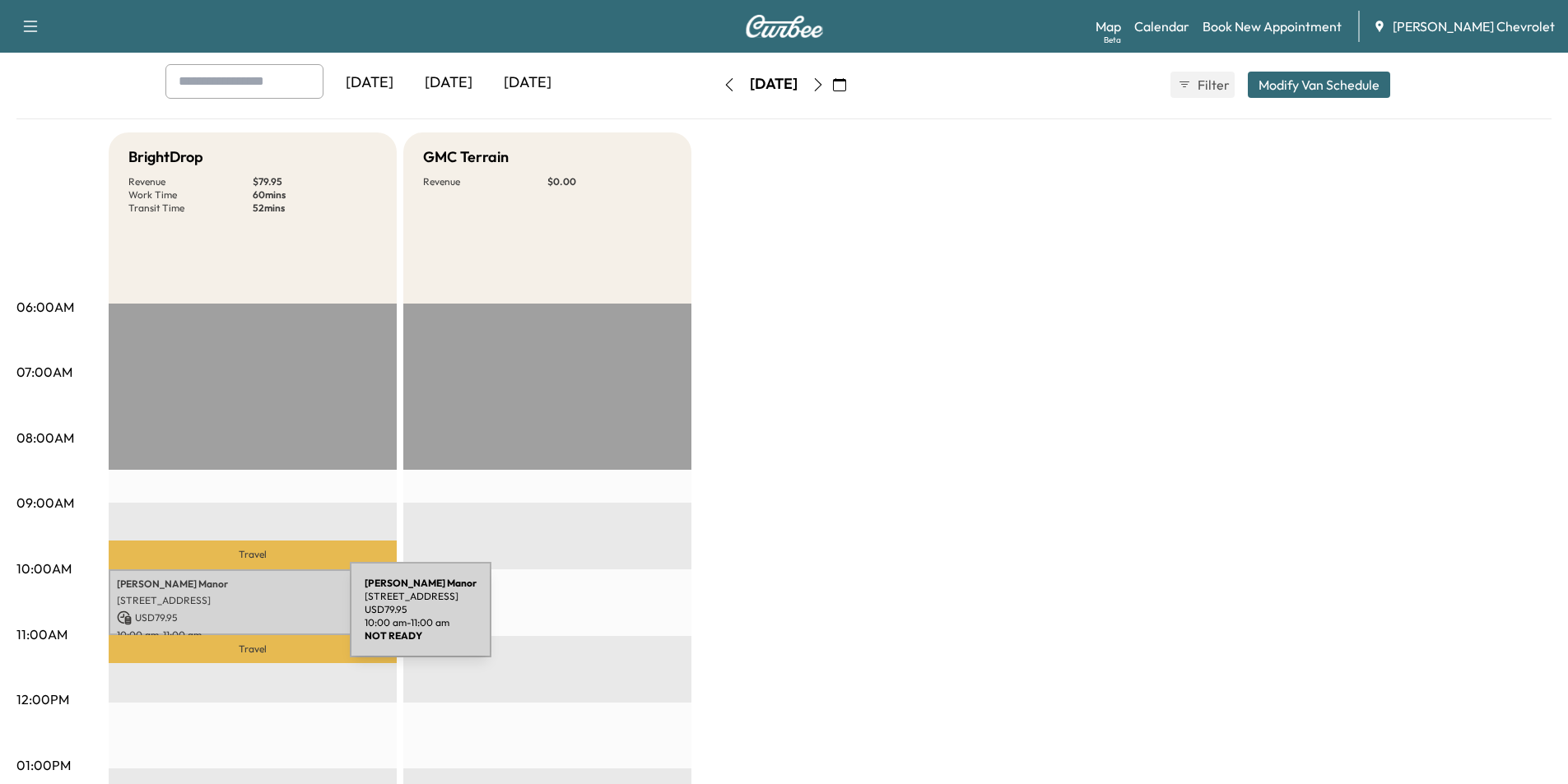
click at [226, 619] on p "USD 79.95" at bounding box center [253, 618] width 272 height 15
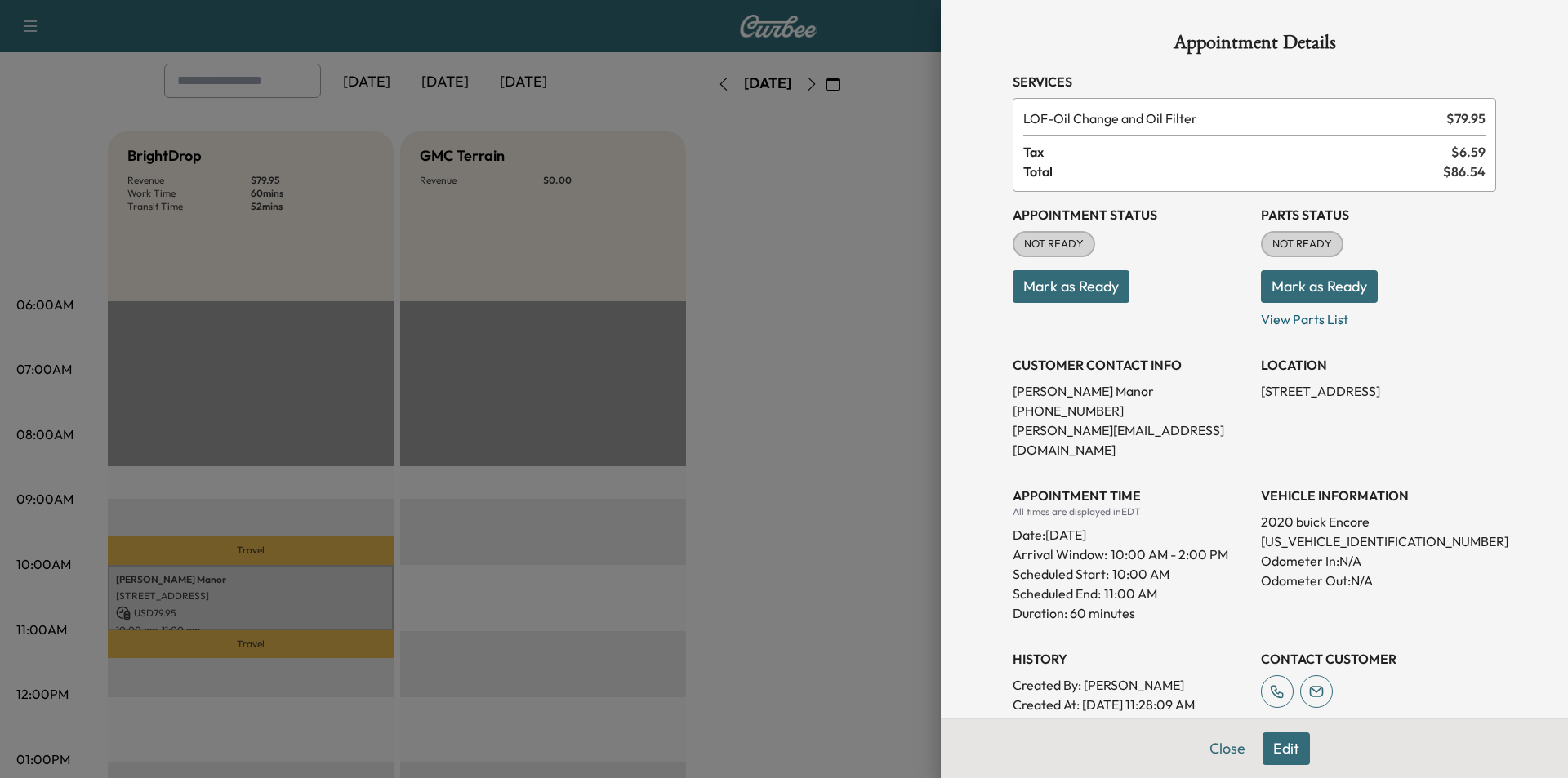
drag, startPoint x: 710, startPoint y: 493, endPoint x: 721, endPoint y: 485, distance: 13.6
click at [710, 493] on div at bounding box center [784, 389] width 1568 height 778
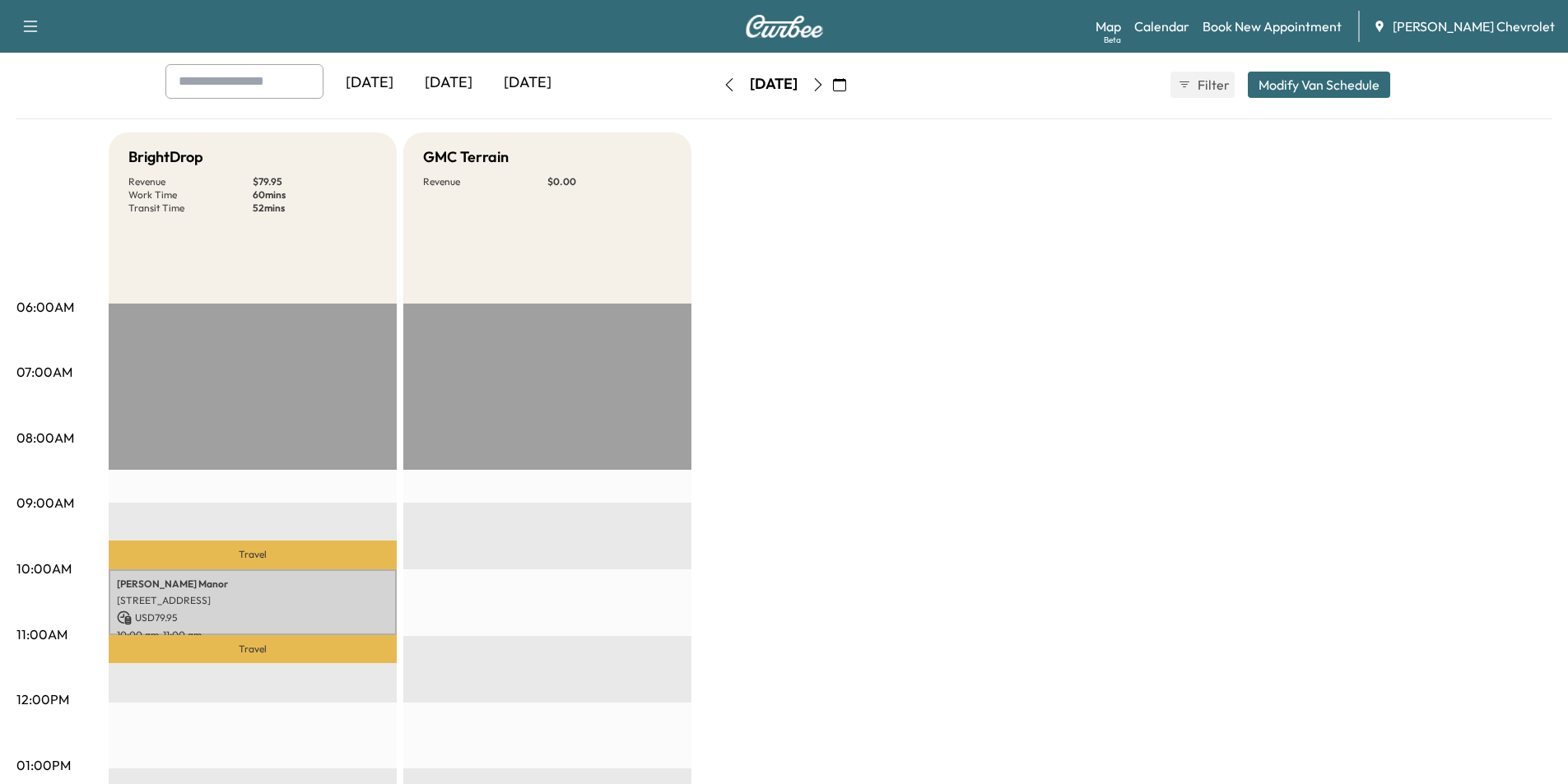
click at [466, 92] on div "[DATE]" at bounding box center [449, 83] width 79 height 38
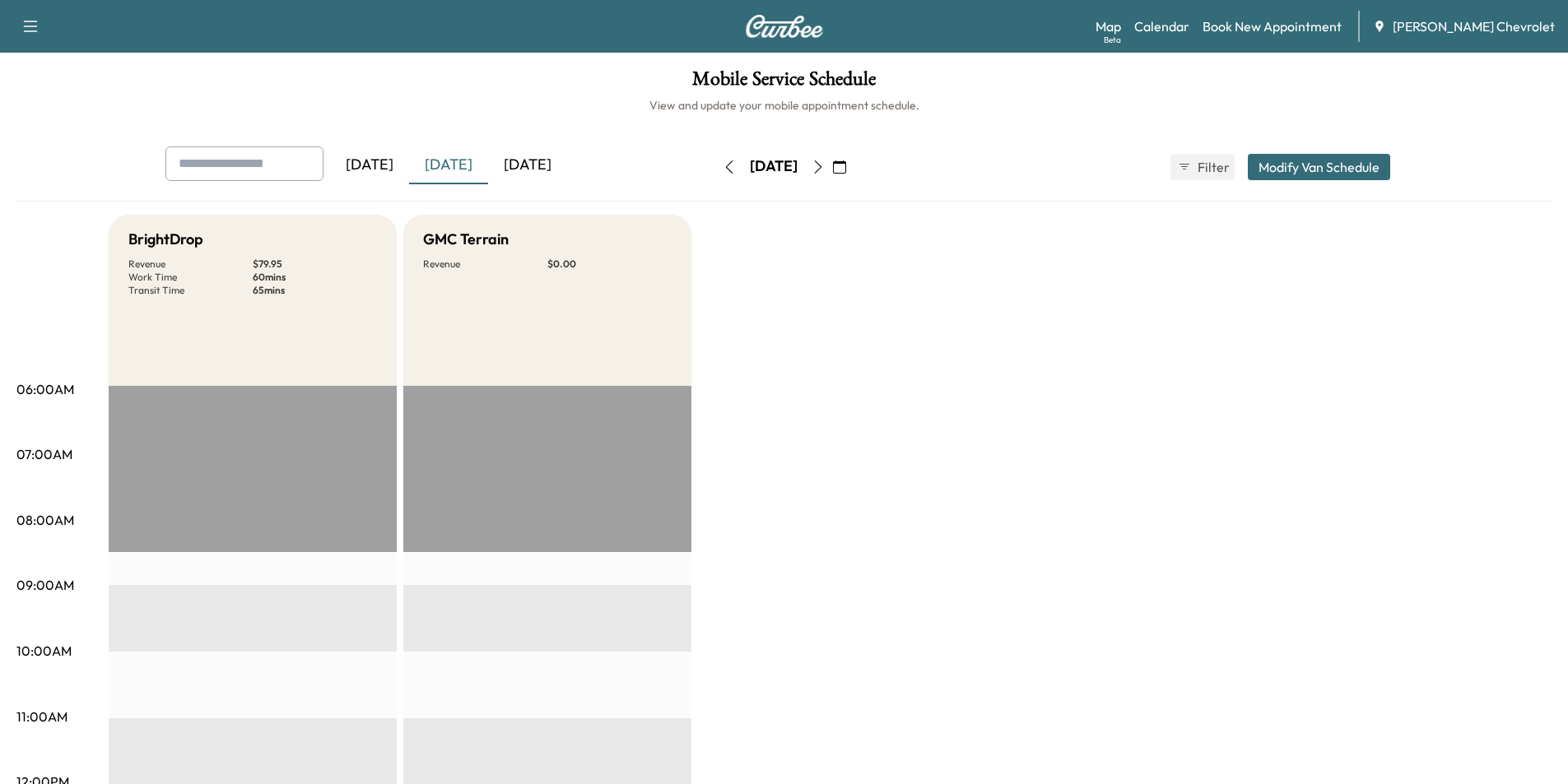
click at [531, 160] on div "[DATE]" at bounding box center [528, 165] width 79 height 38
click at [824, 164] on icon "button" at bounding box center [817, 166] width 13 height 13
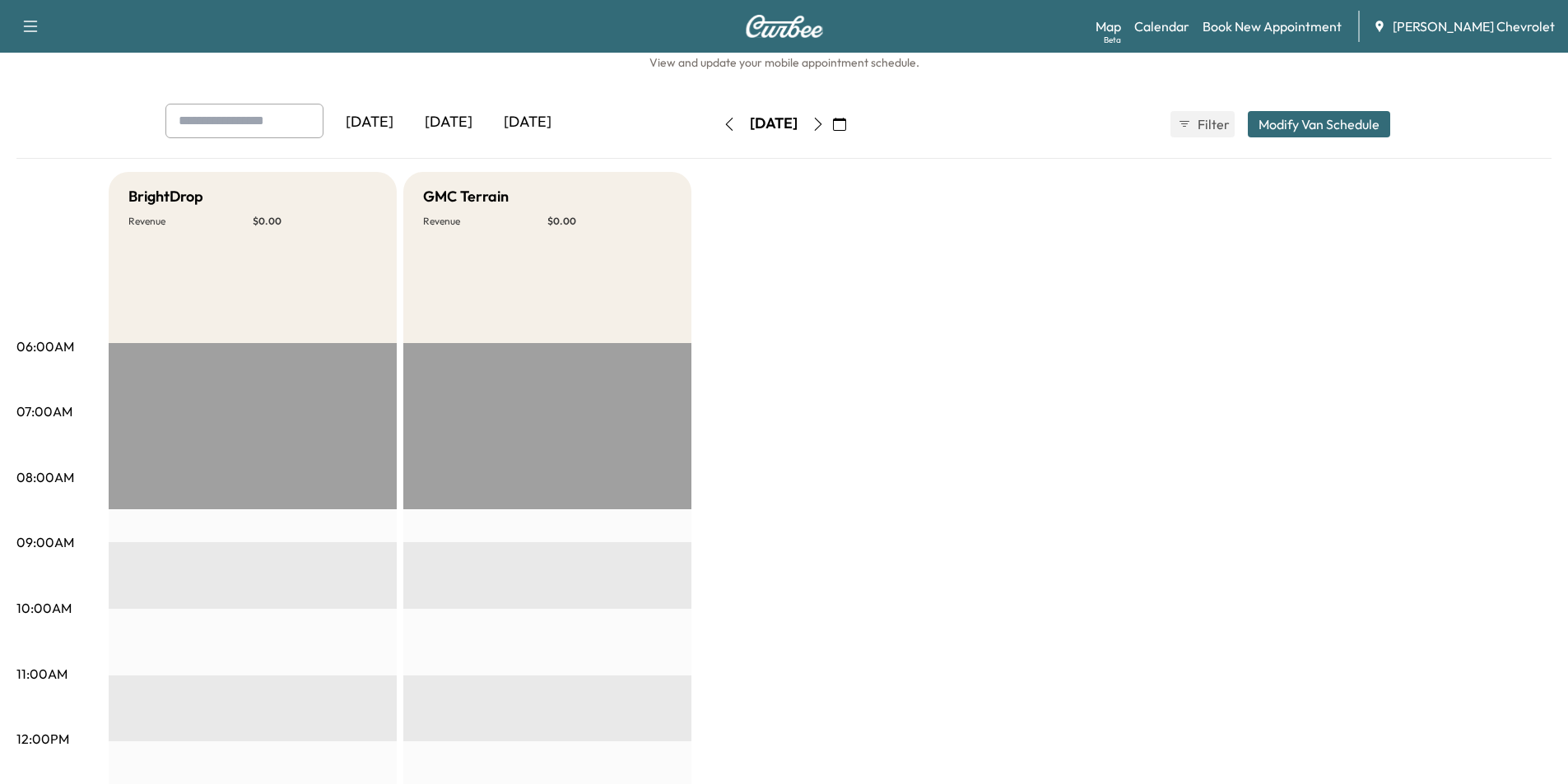
scroll to position [11, 0]
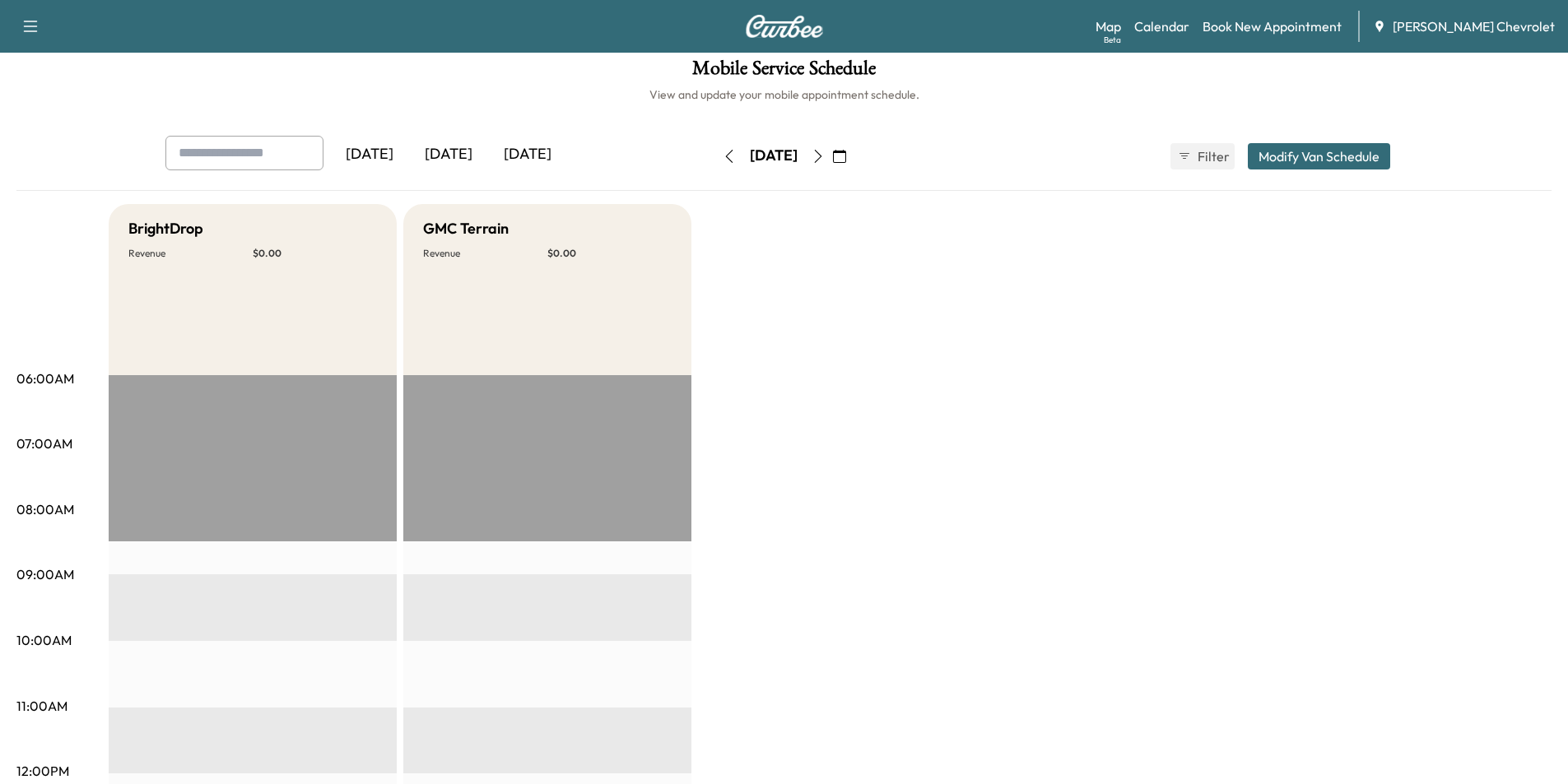
click at [824, 160] on icon "button" at bounding box center [817, 156] width 13 height 13
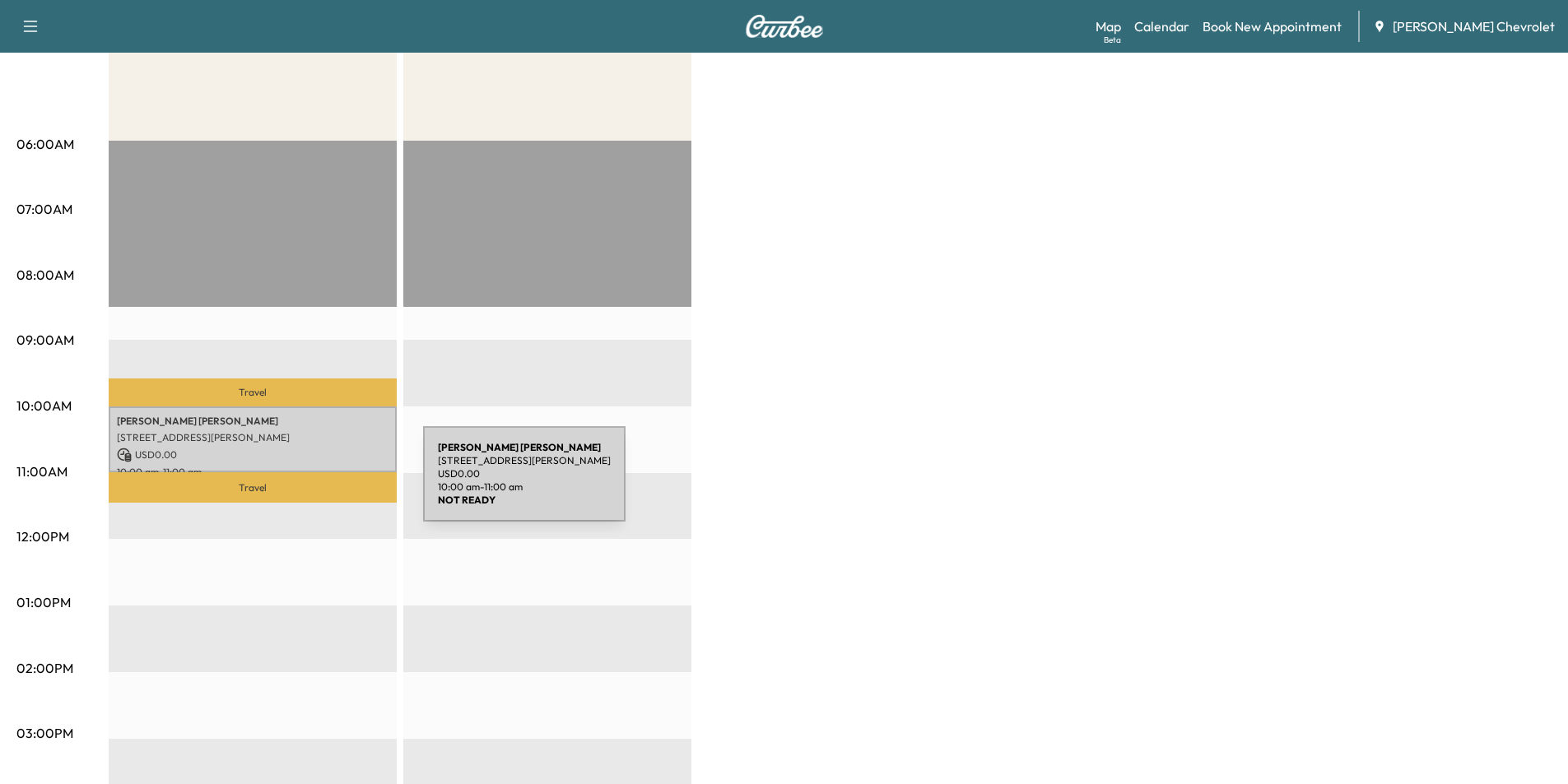
scroll to position [247, 0]
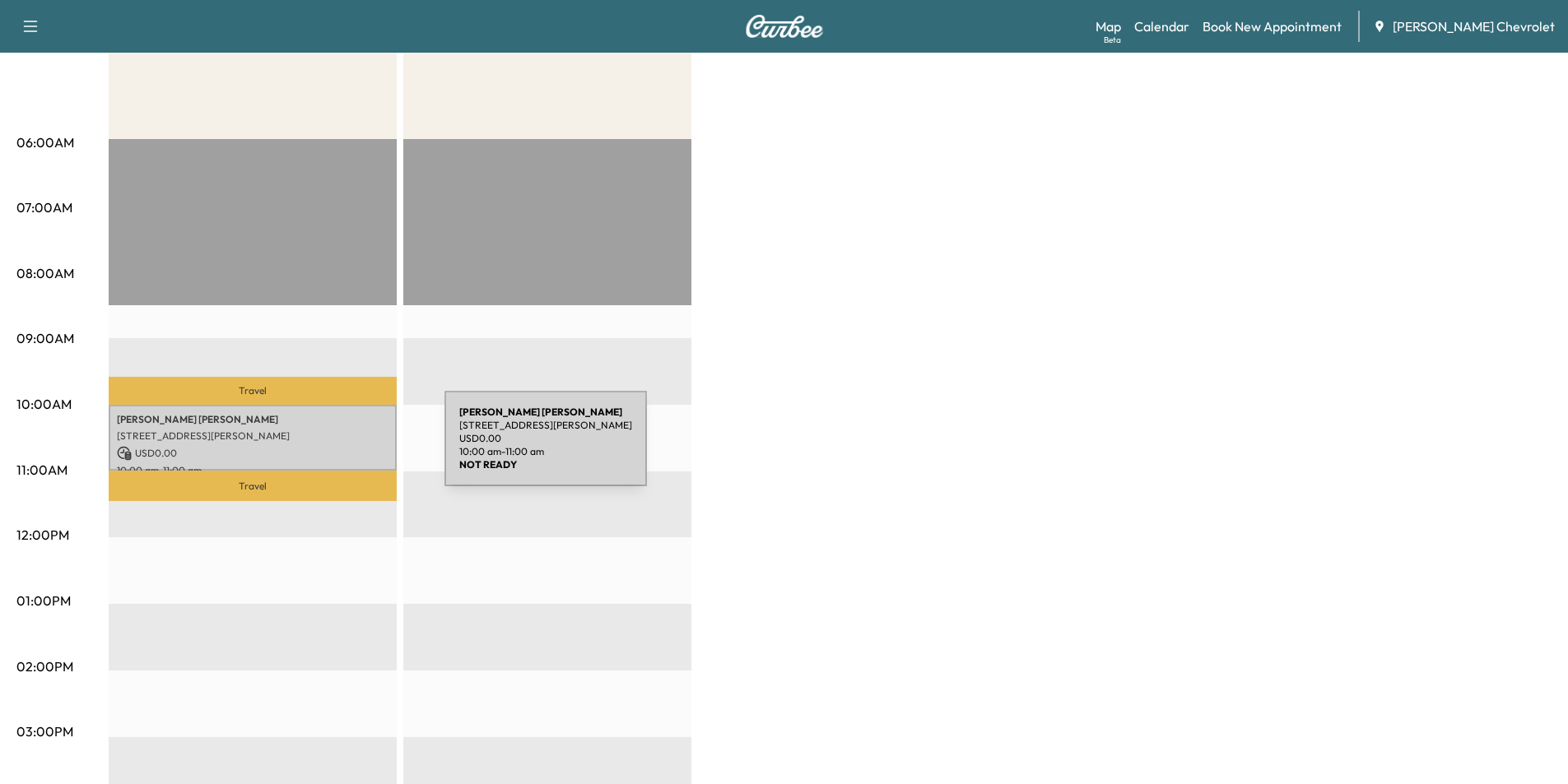
click at [321, 449] on p "USD 0.00" at bounding box center [253, 453] width 272 height 15
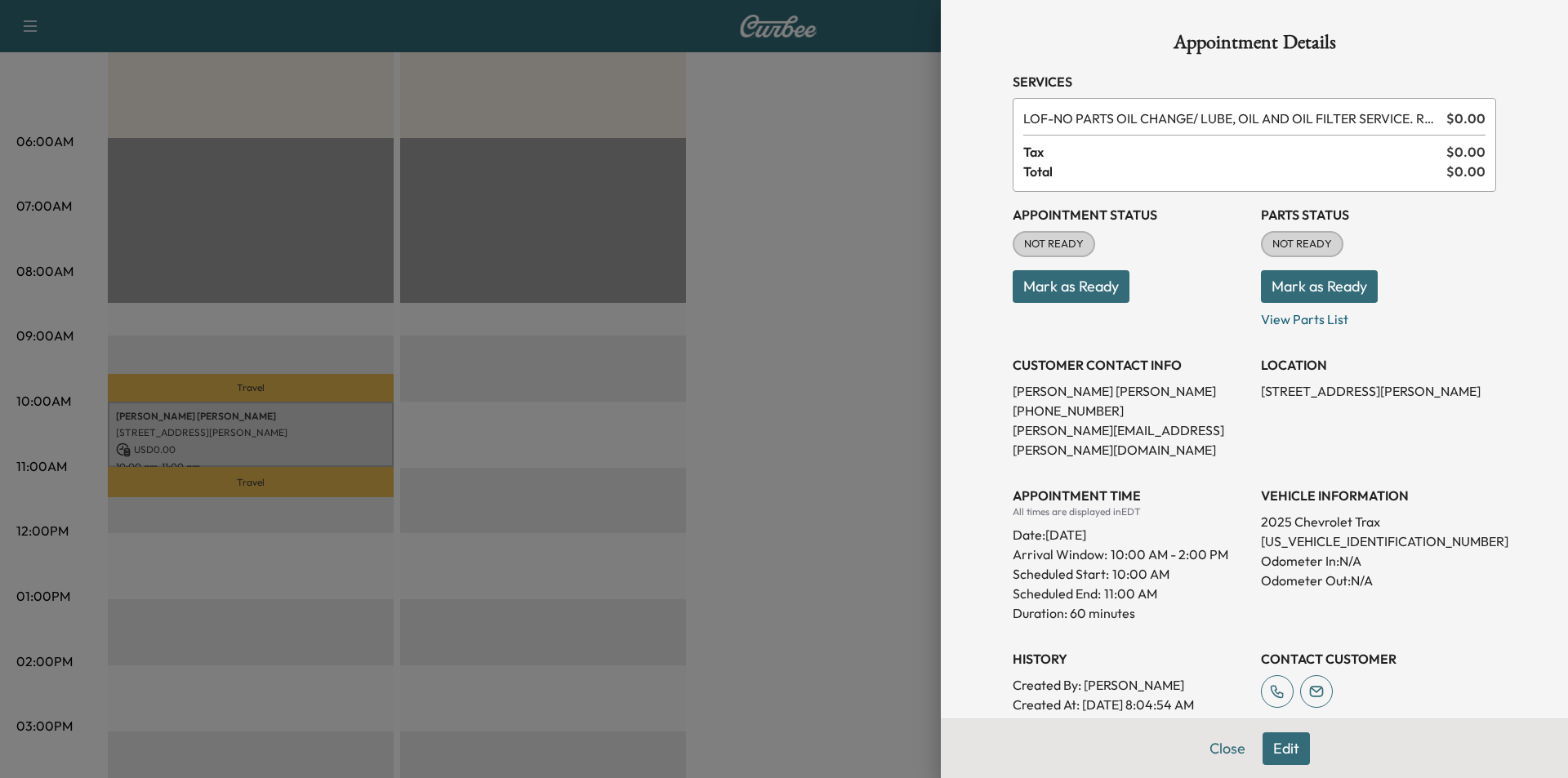
click at [869, 543] on div at bounding box center [784, 389] width 1568 height 778
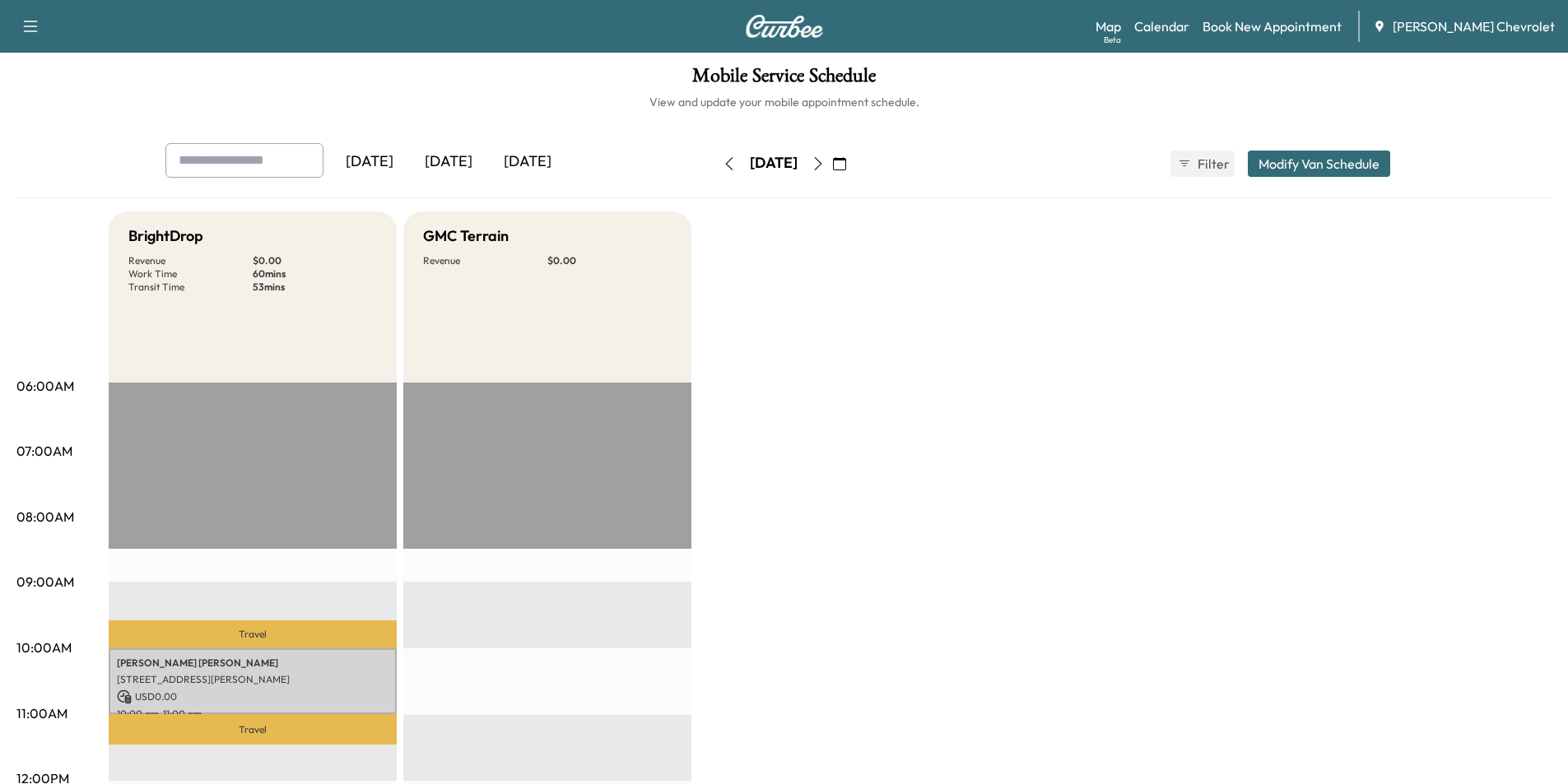
scroll to position [0, 0]
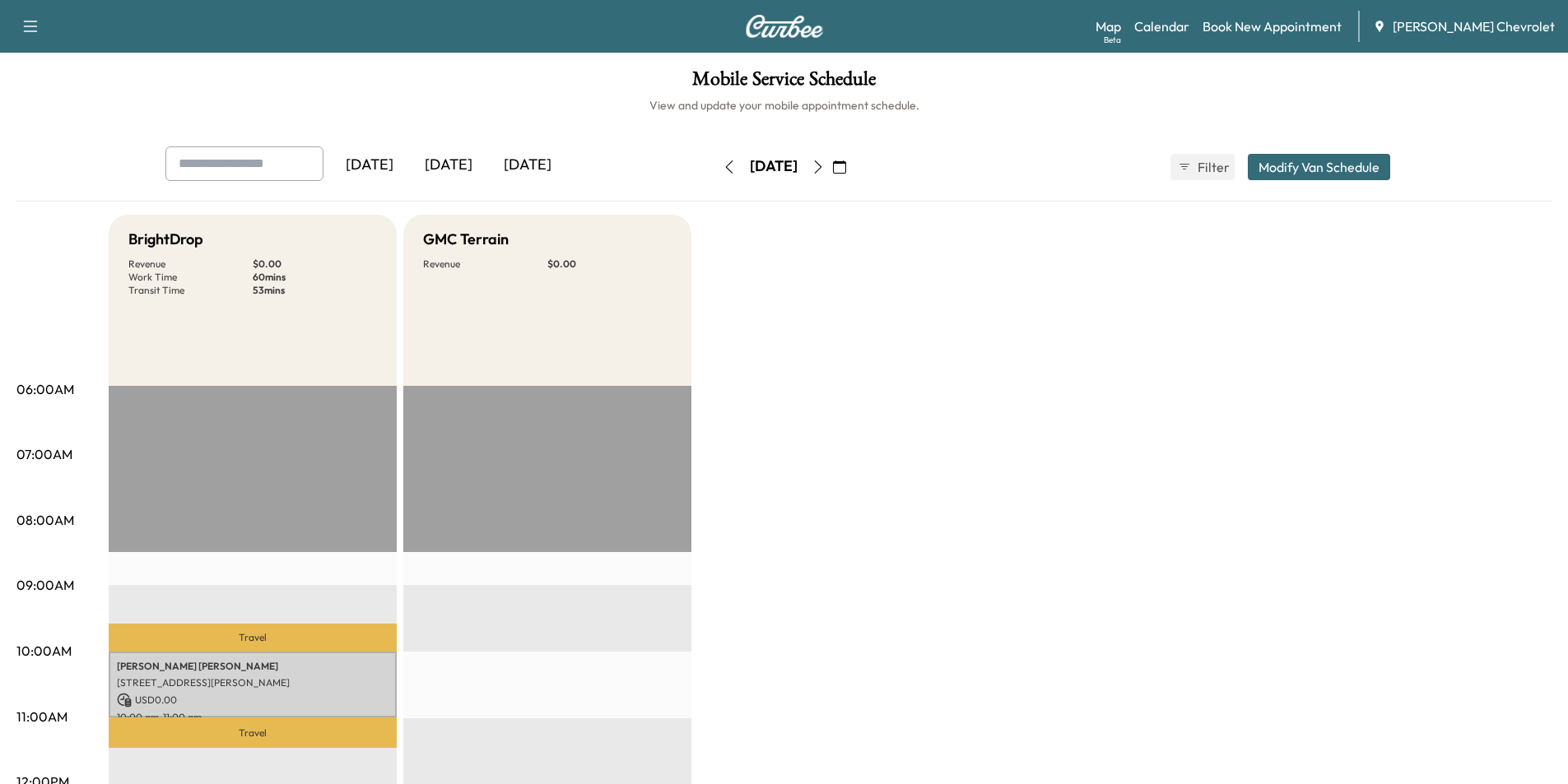
click at [824, 163] on icon "button" at bounding box center [817, 166] width 13 height 13
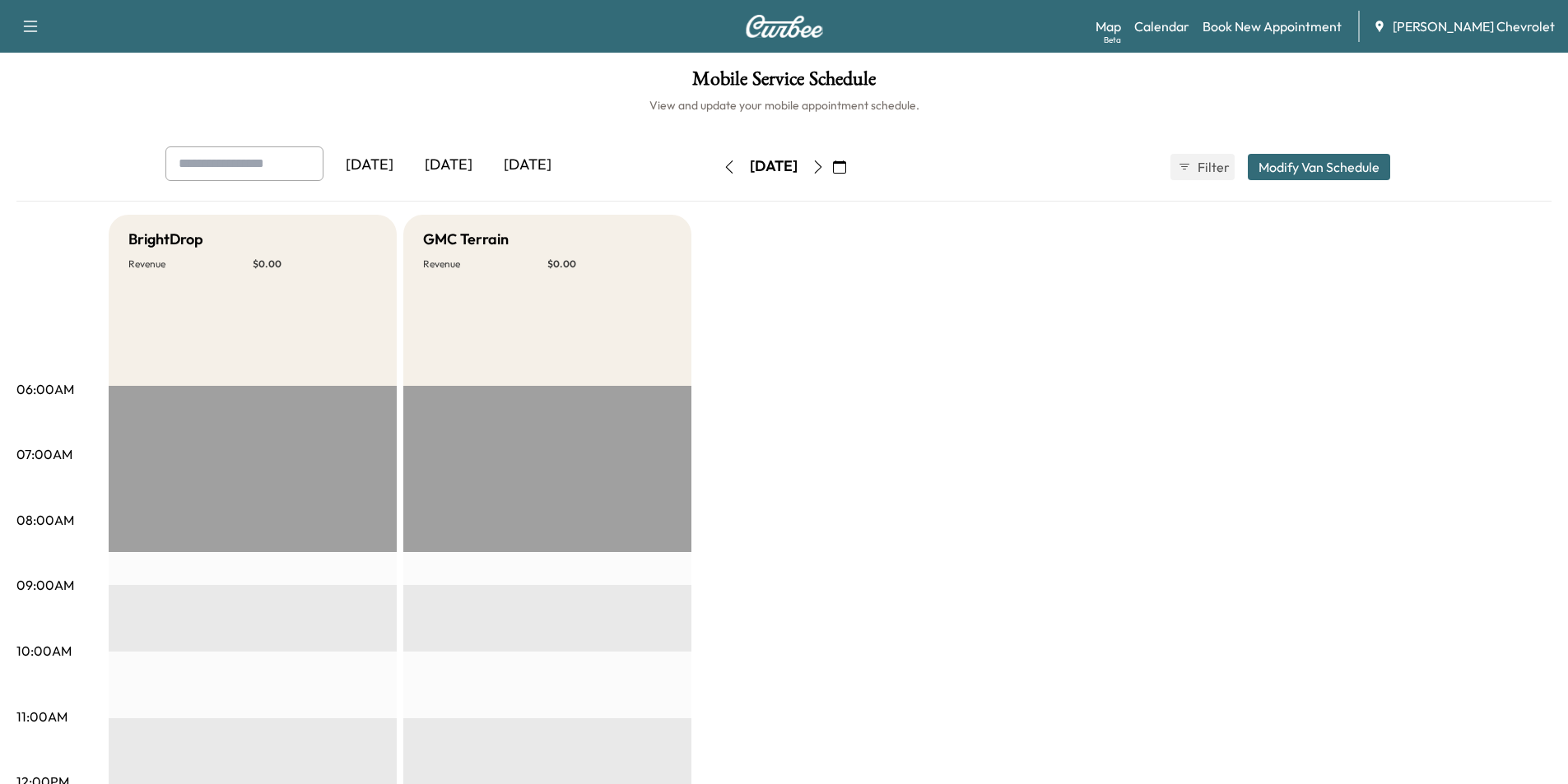
click at [722, 170] on icon "button" at bounding box center [729, 166] width 13 height 13
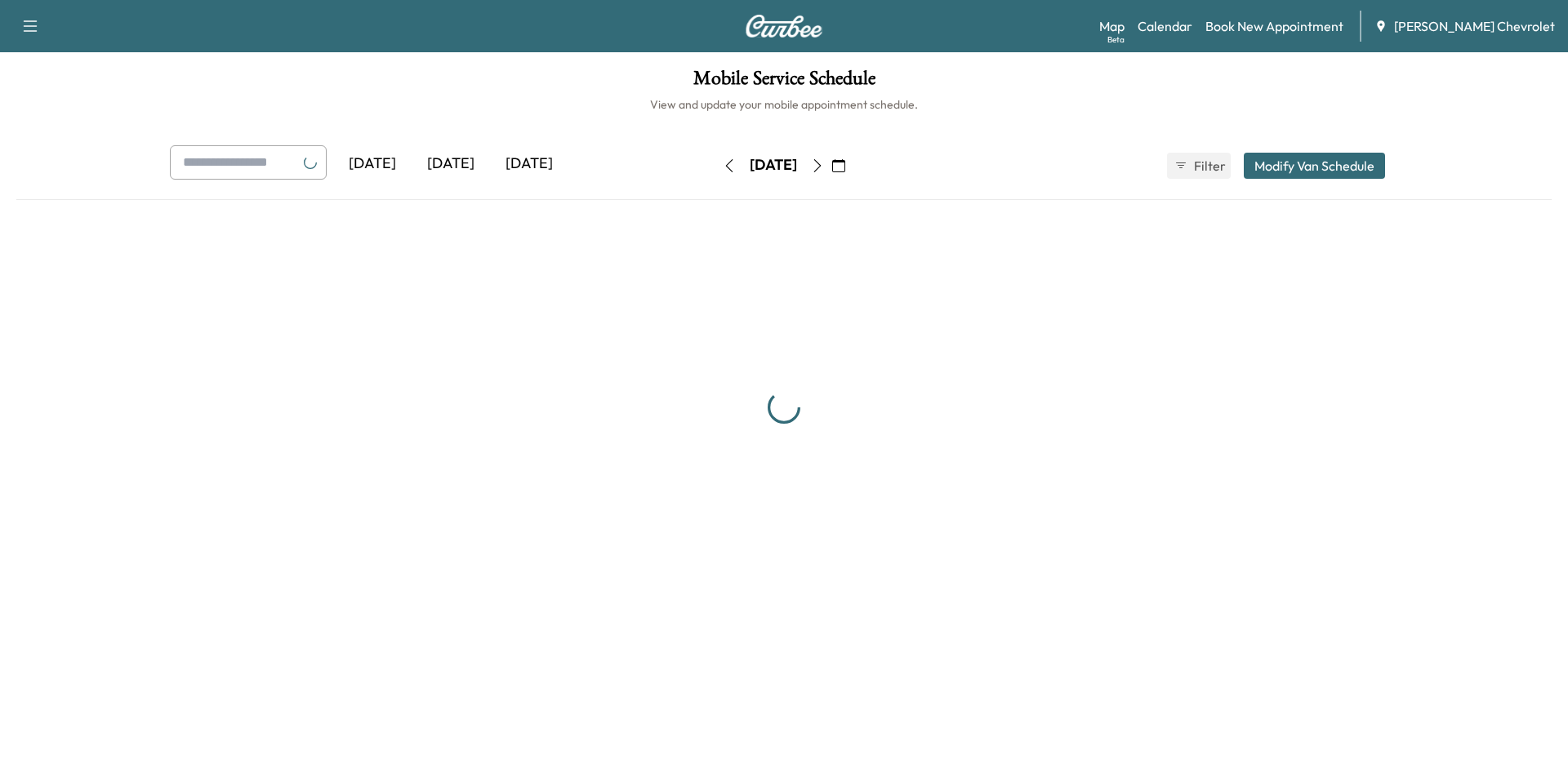
click at [726, 169] on icon "button" at bounding box center [729, 165] width 7 height 13
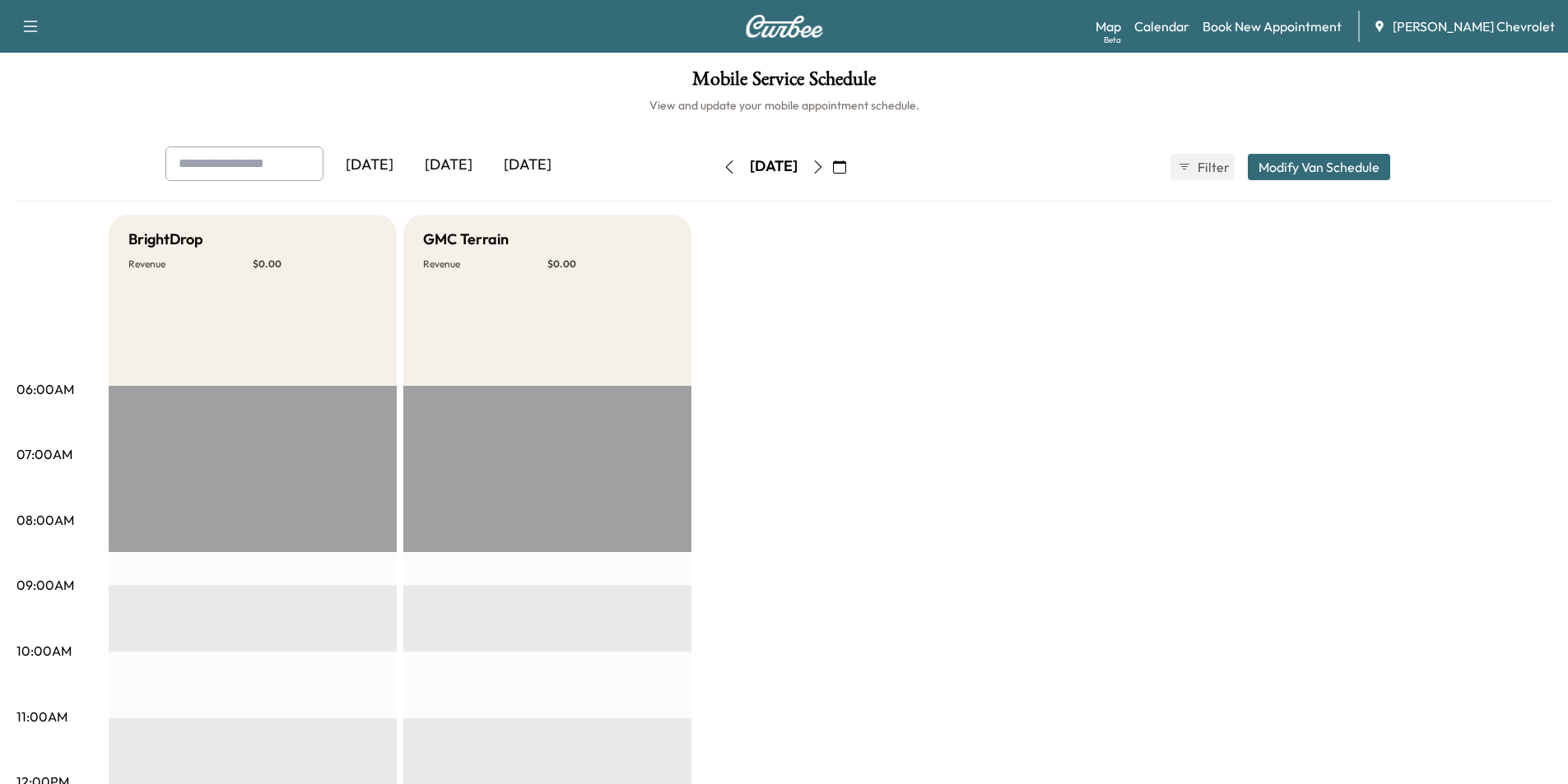
drag, startPoint x: 455, startPoint y: 169, endPoint x: 447, endPoint y: 175, distance: 10.0
click at [455, 169] on div "[DATE]" at bounding box center [449, 165] width 79 height 38
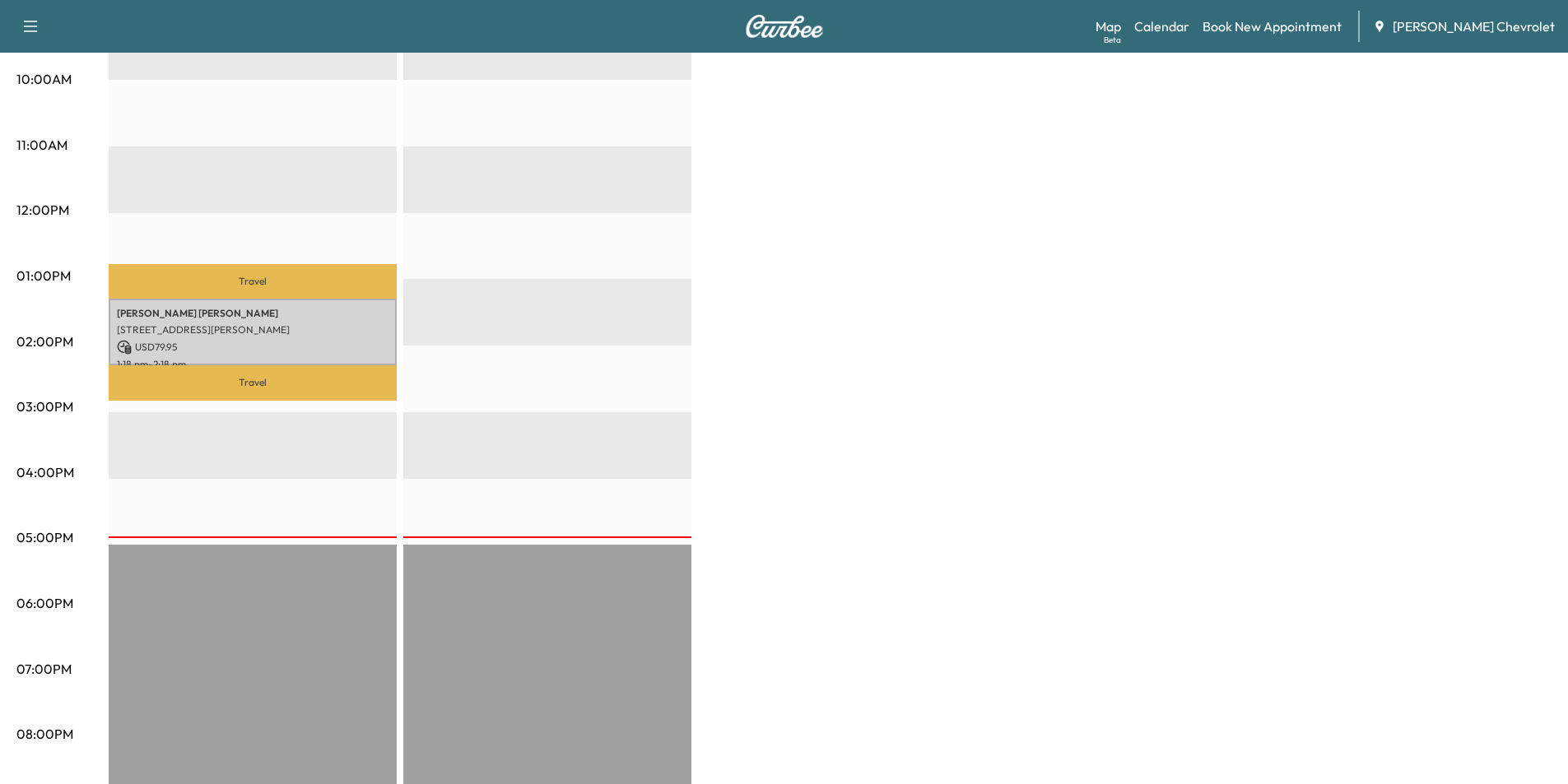
scroll to position [576, 0]
